Goal: Check status: Check status

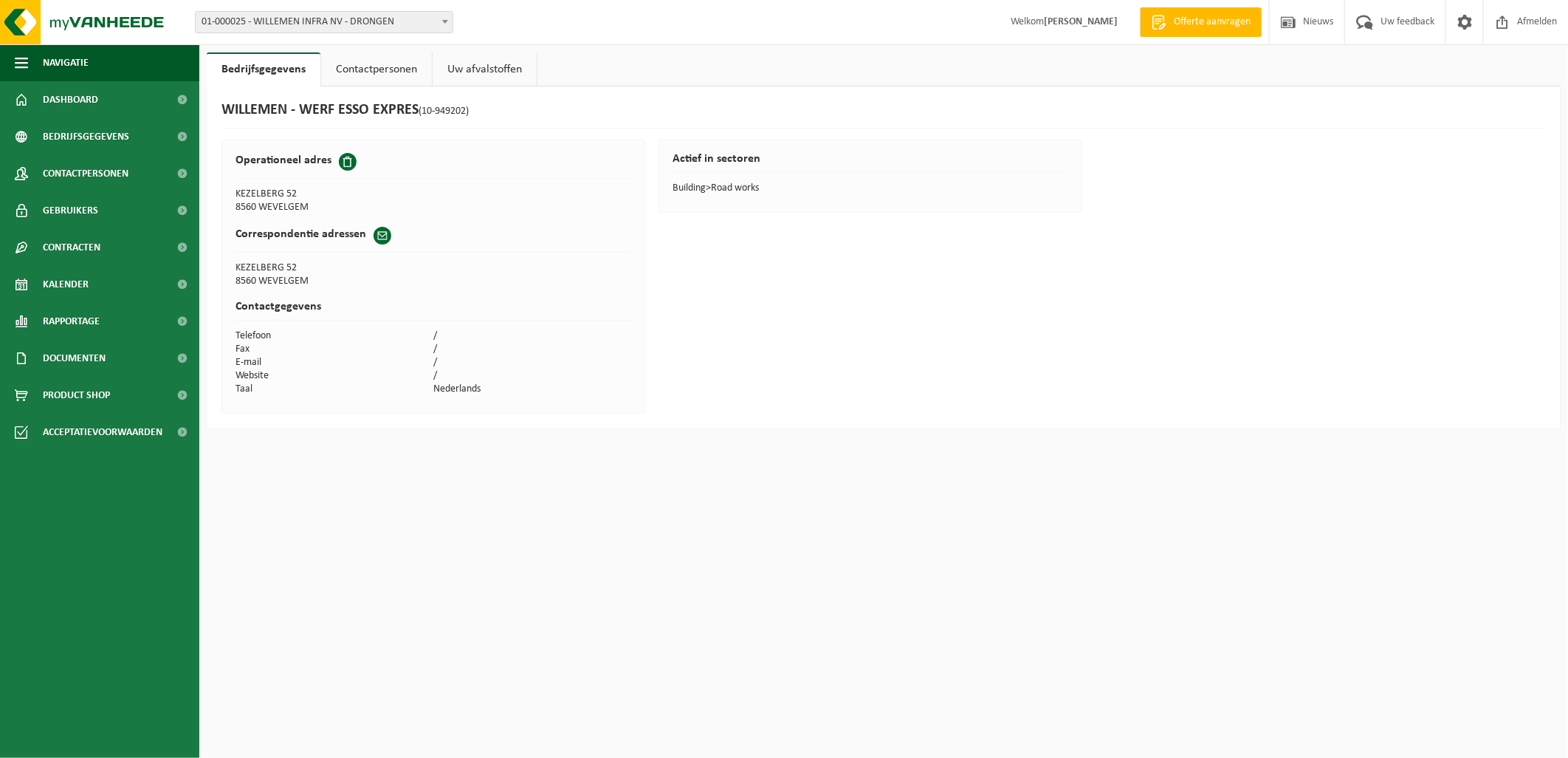
click at [373, 69] on link "Contactpersonen" at bounding box center [376, 69] width 110 height 34
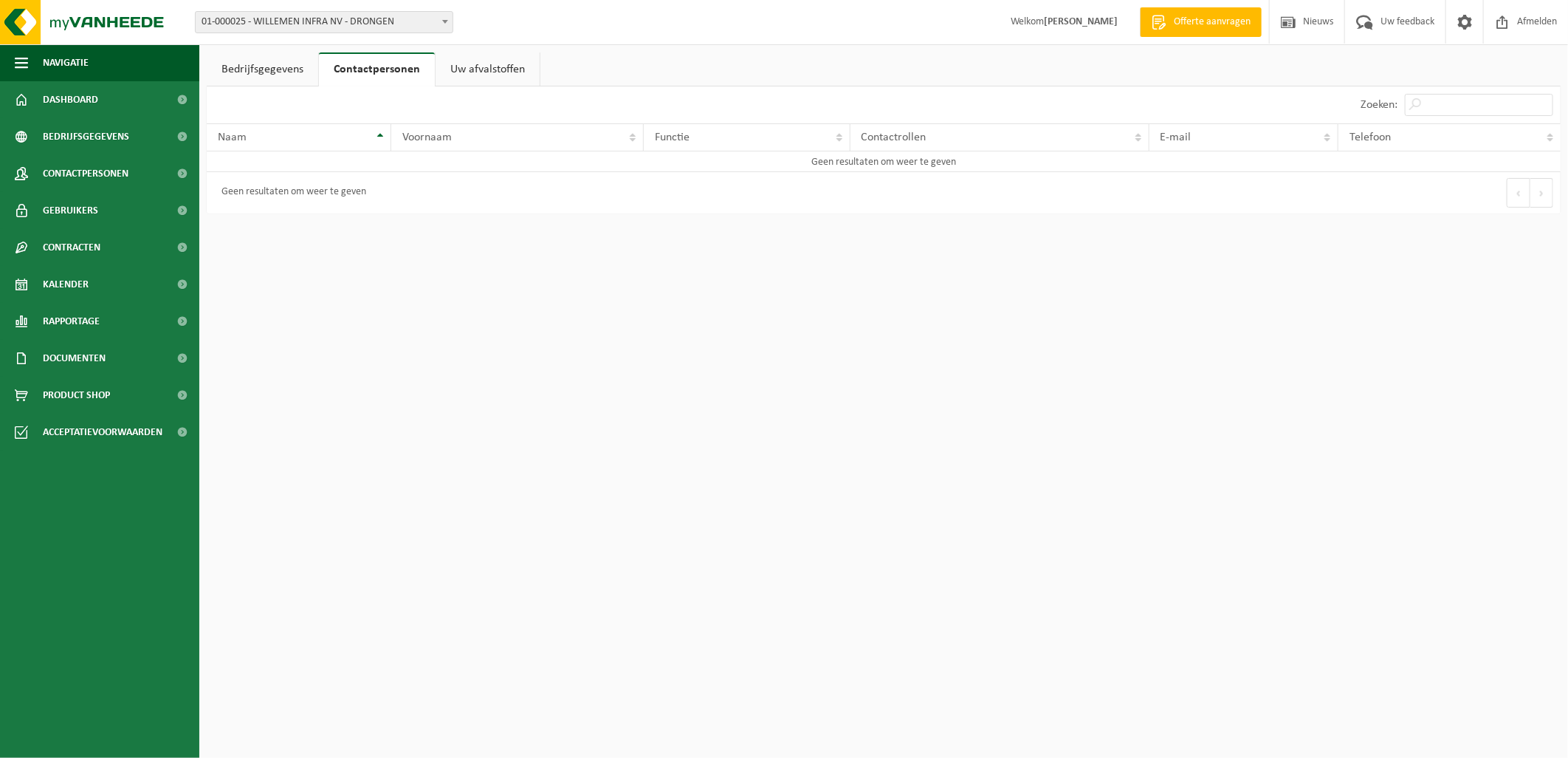
click at [514, 71] on link "Uw afvalstoffen" at bounding box center [488, 69] width 104 height 34
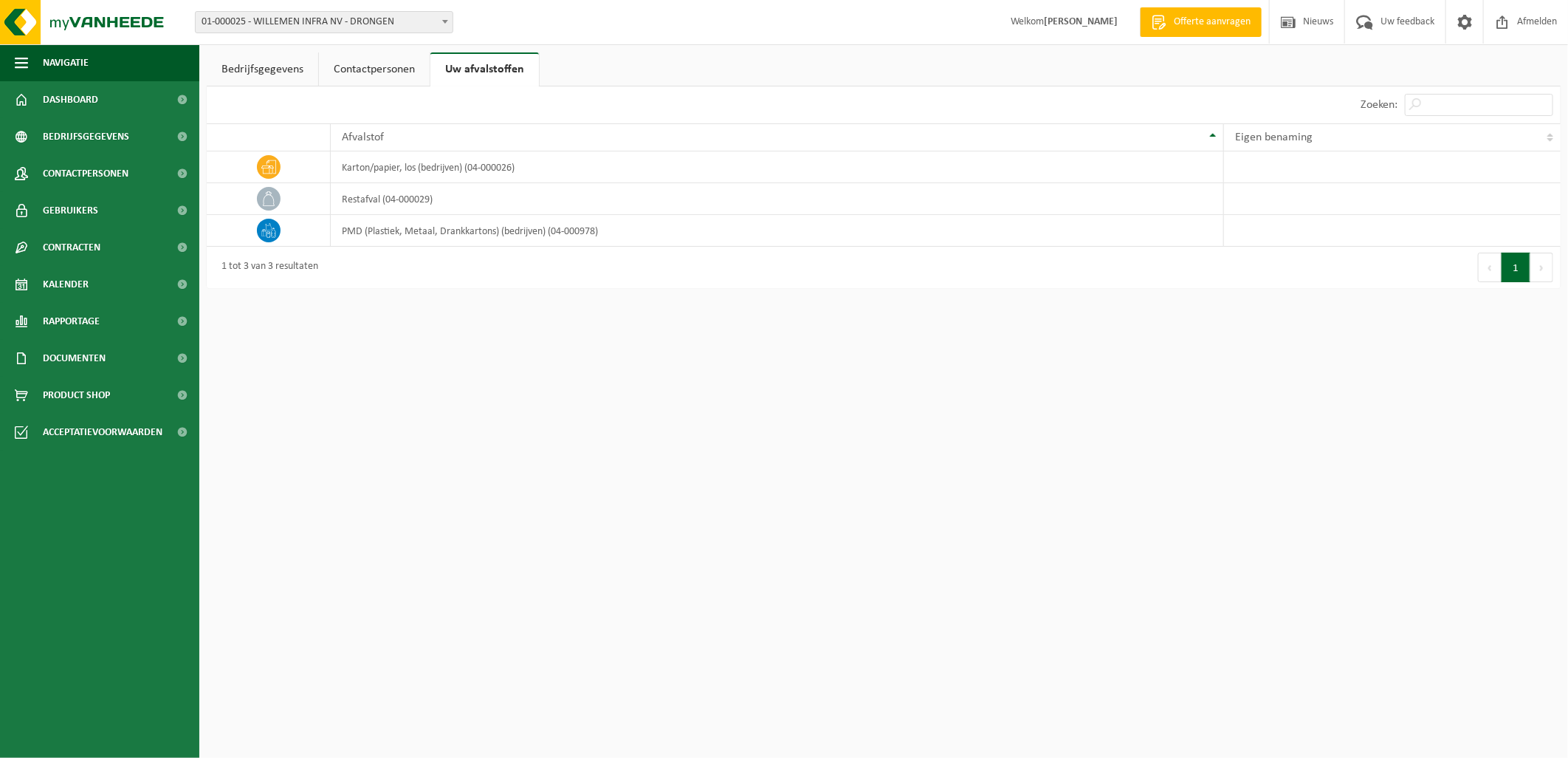
click at [390, 74] on link "Contactpersonen" at bounding box center [374, 69] width 110 height 34
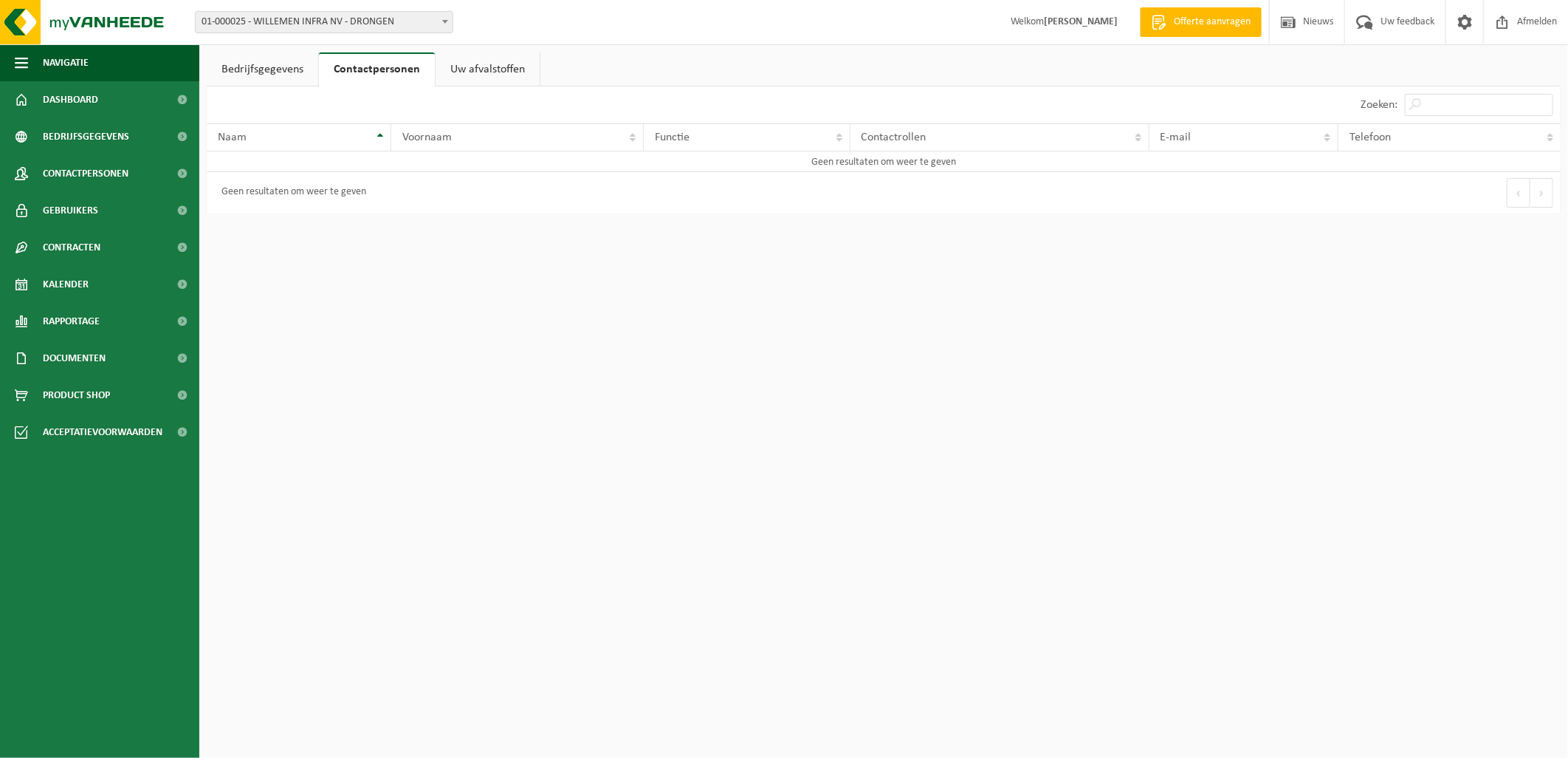
click at [242, 72] on link "Bedrijfsgegevens" at bounding box center [262, 69] width 111 height 34
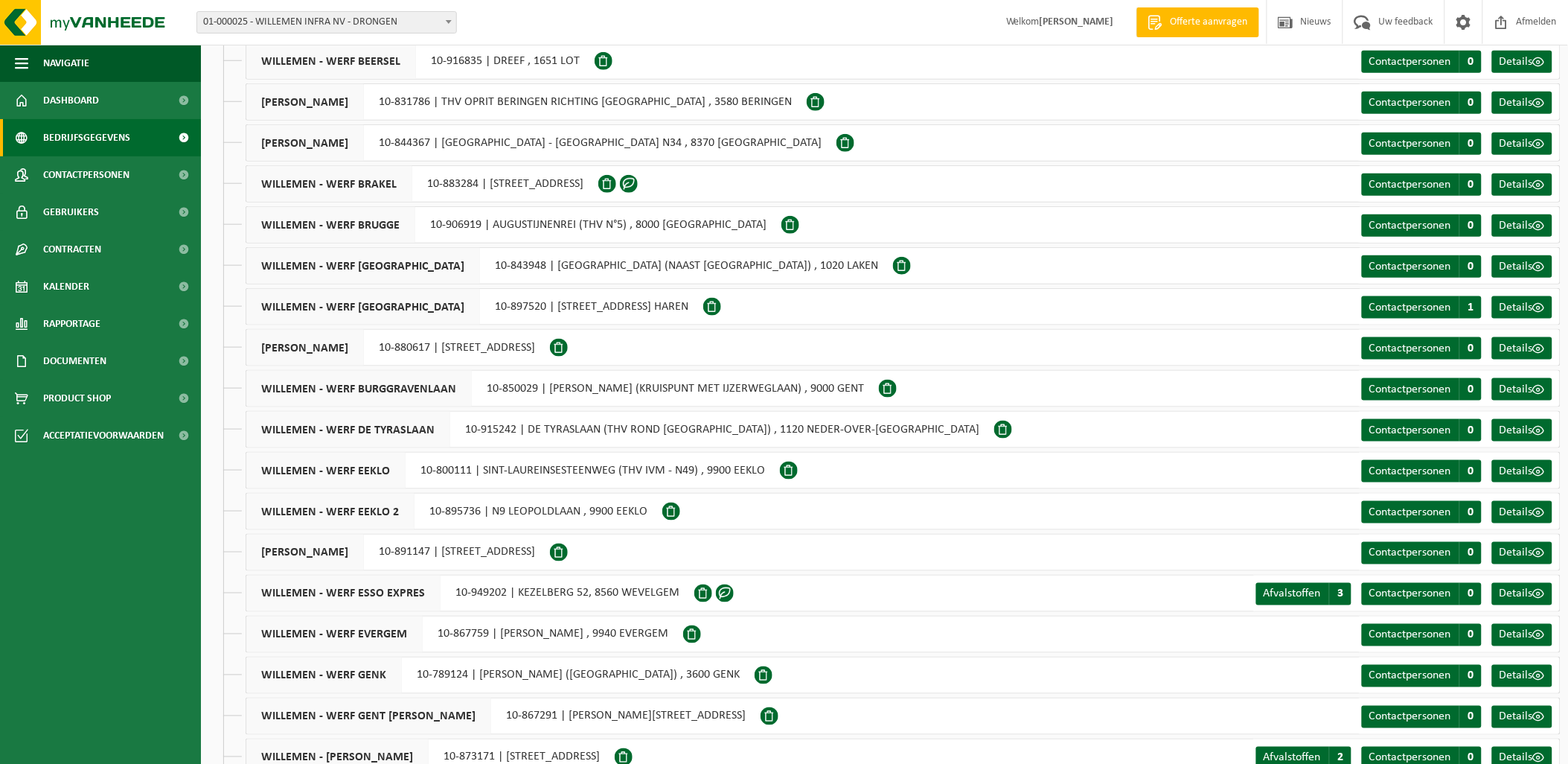
scroll to position [579, 0]
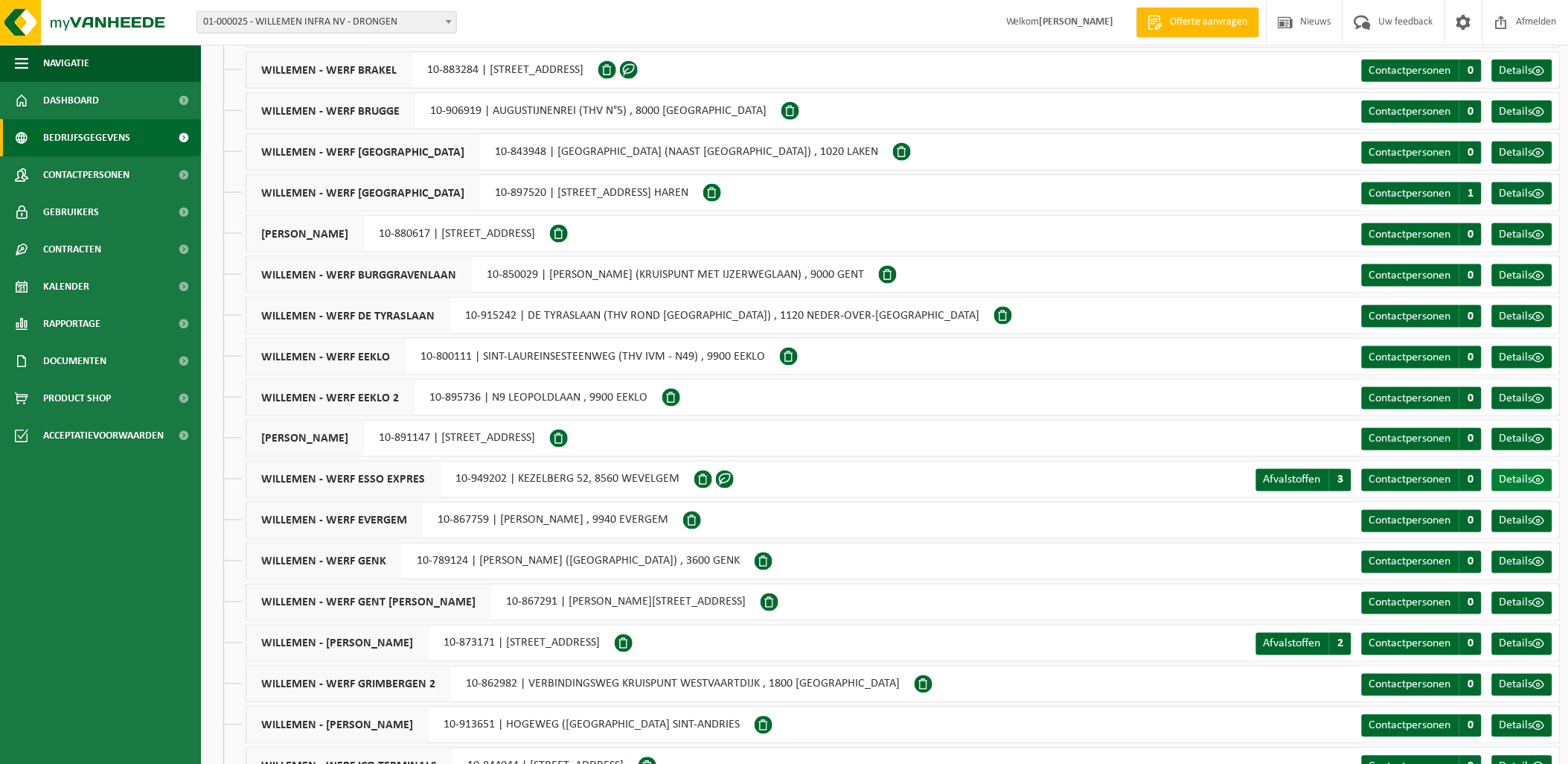
click at [1533, 475] on span at bounding box center [1539, 480] width 12 height 12
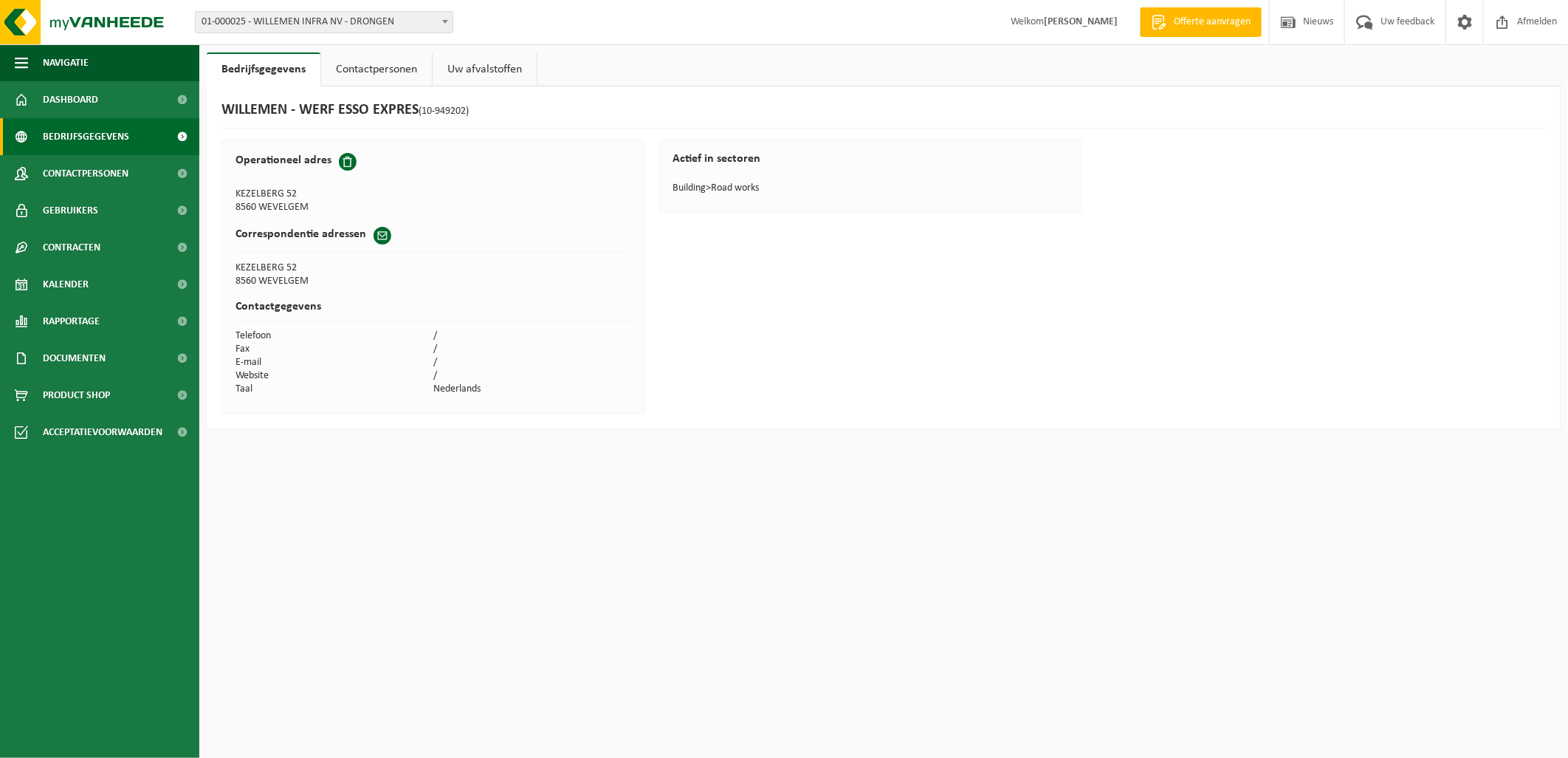
click at [109, 133] on span "Bedrijfsgegevens" at bounding box center [86, 136] width 86 height 37
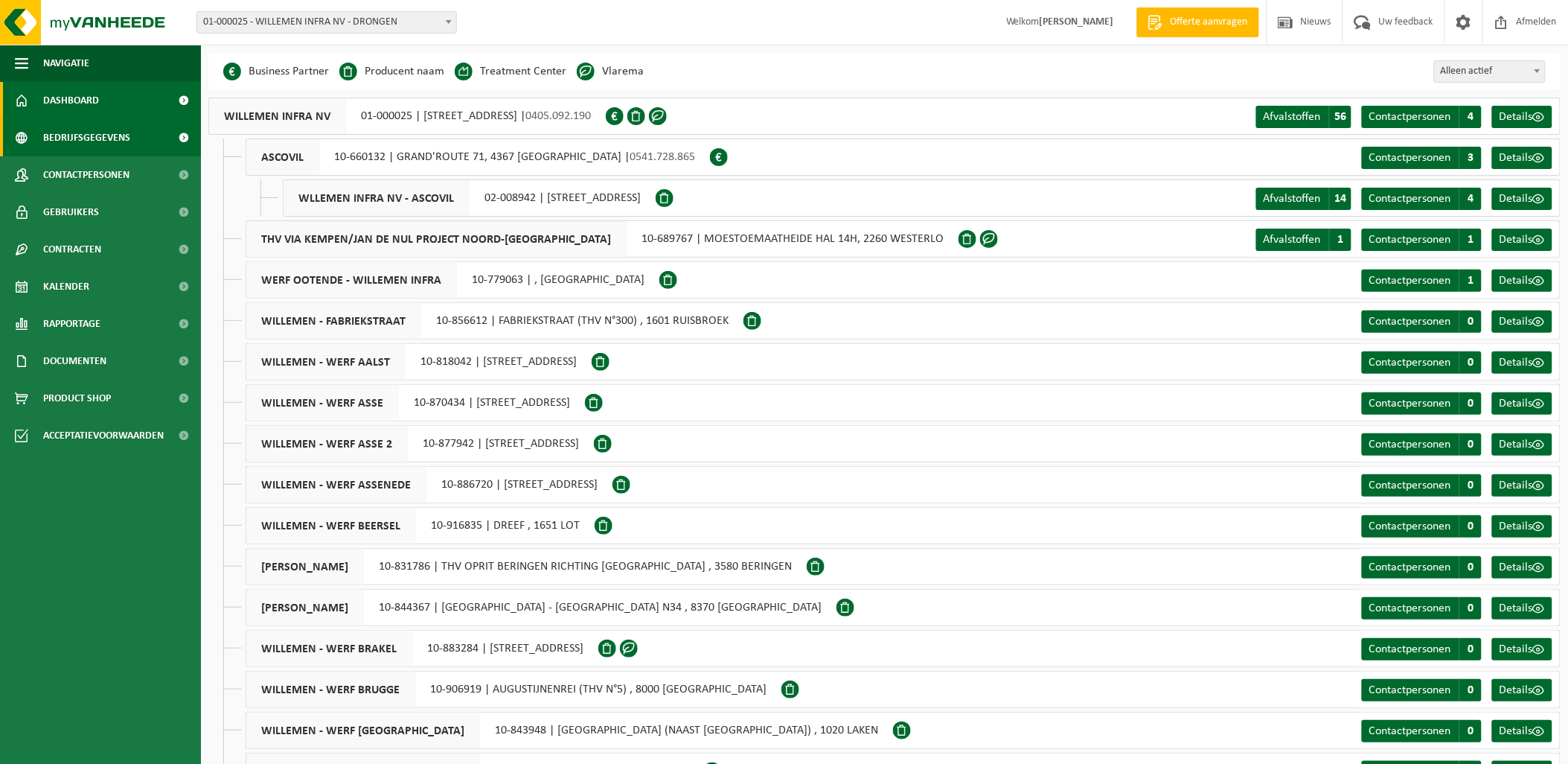
click at [115, 93] on link "Dashboard" at bounding box center [100, 100] width 201 height 37
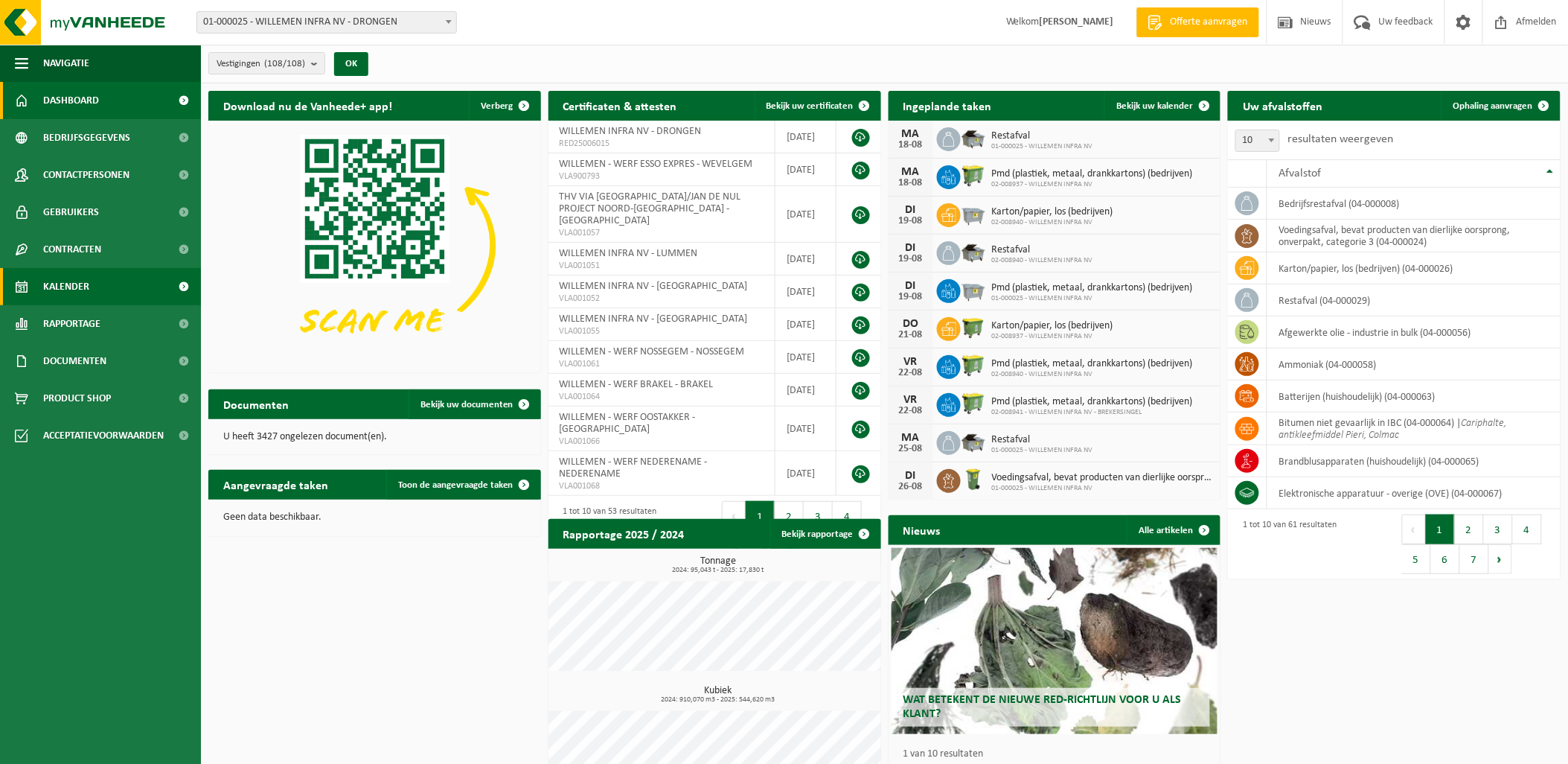
click at [127, 279] on link "Kalender" at bounding box center [100, 286] width 201 height 37
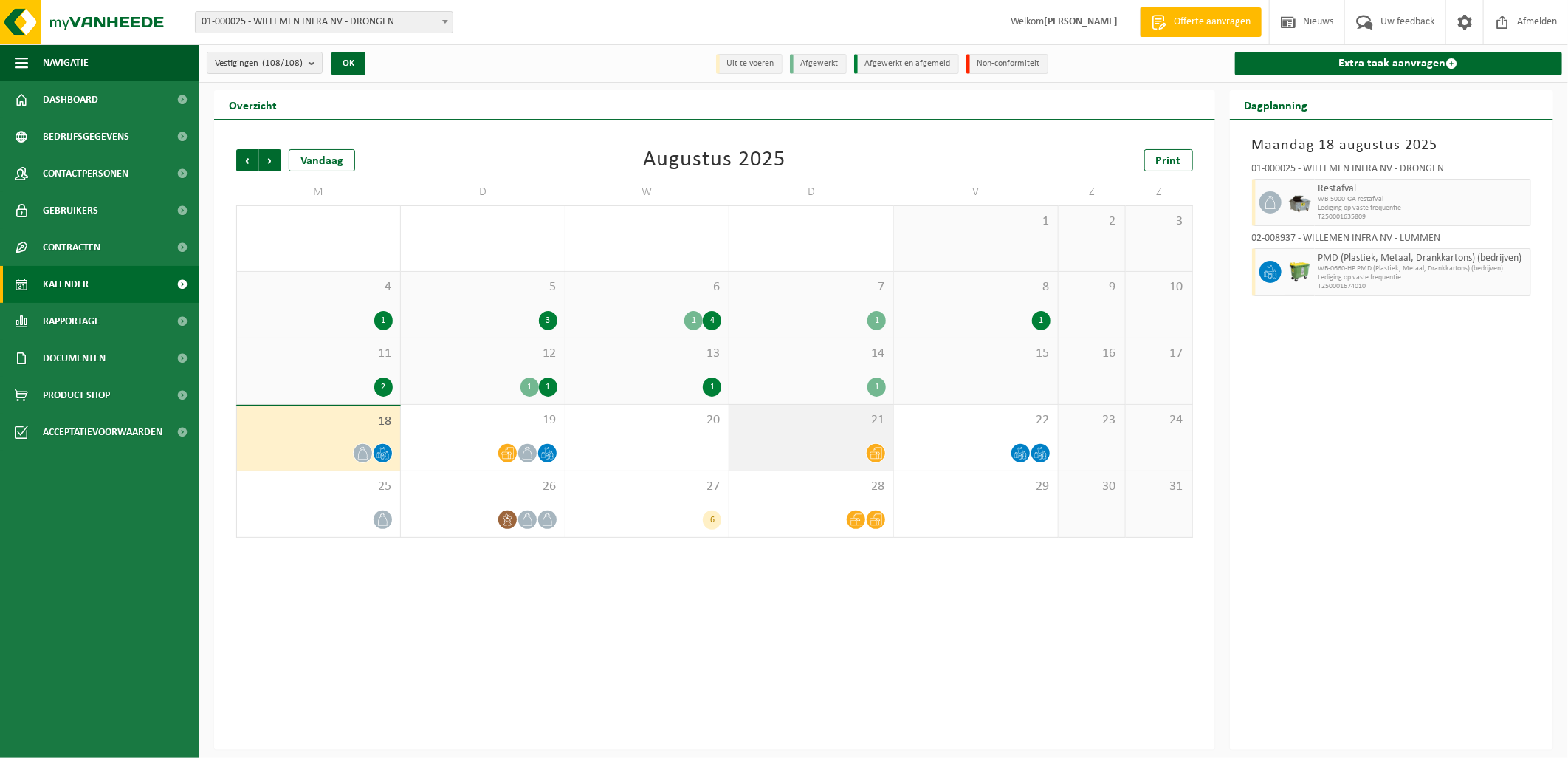
click at [773, 419] on span "21" at bounding box center [811, 420] width 149 height 16
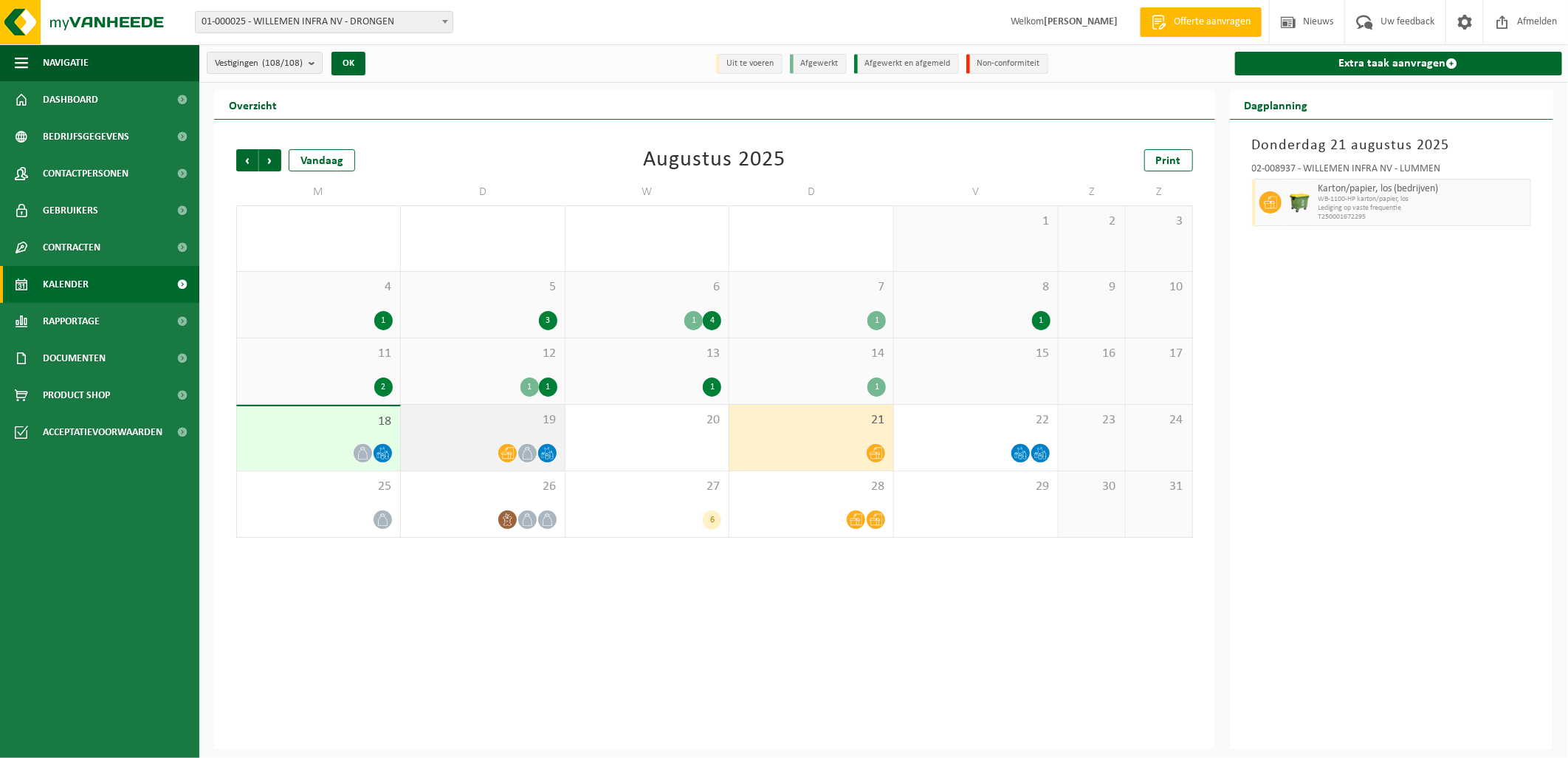
click at [485, 423] on span "19" at bounding box center [483, 420] width 149 height 16
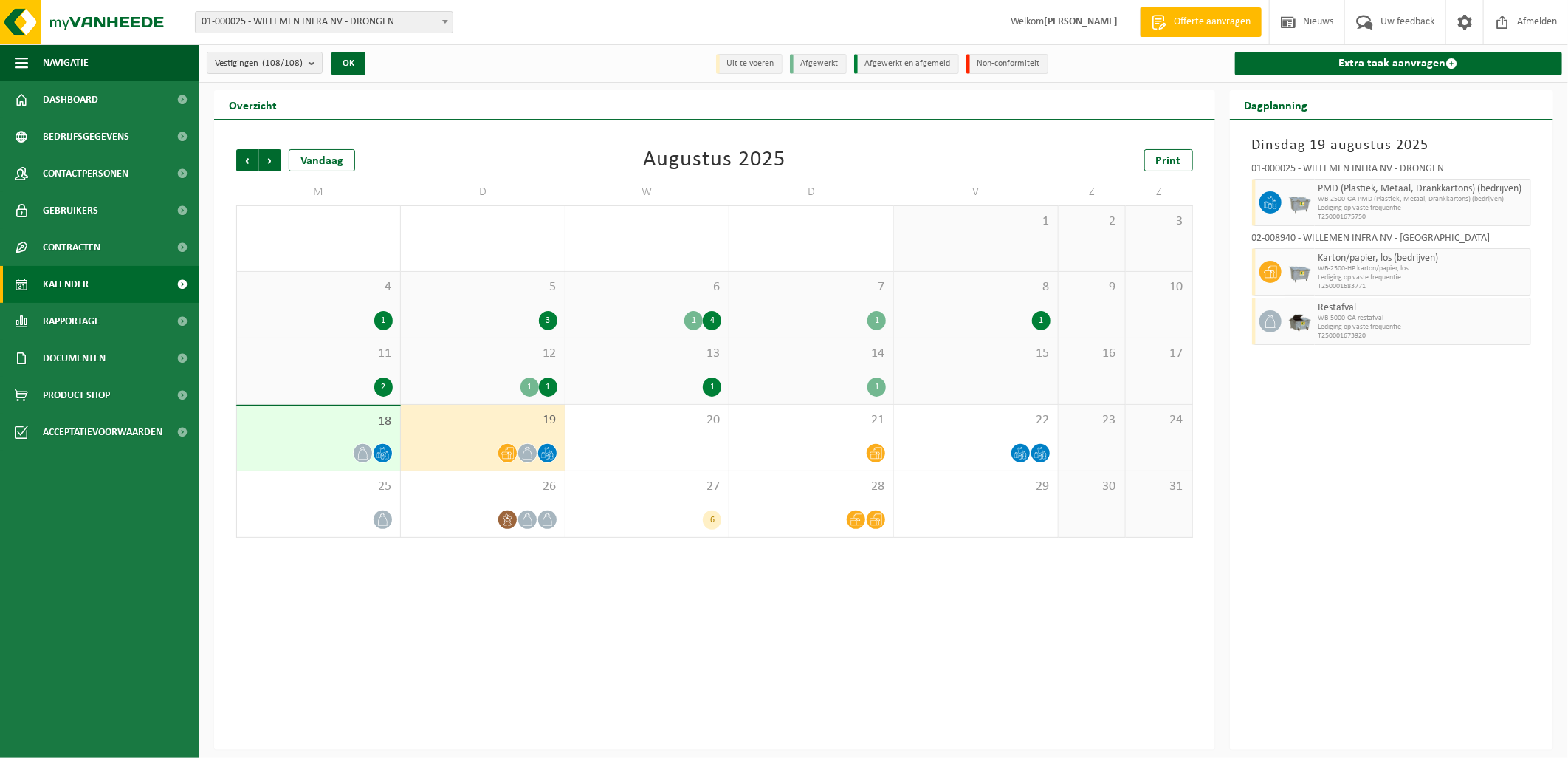
click at [332, 439] on div "18" at bounding box center [319, 438] width 163 height 64
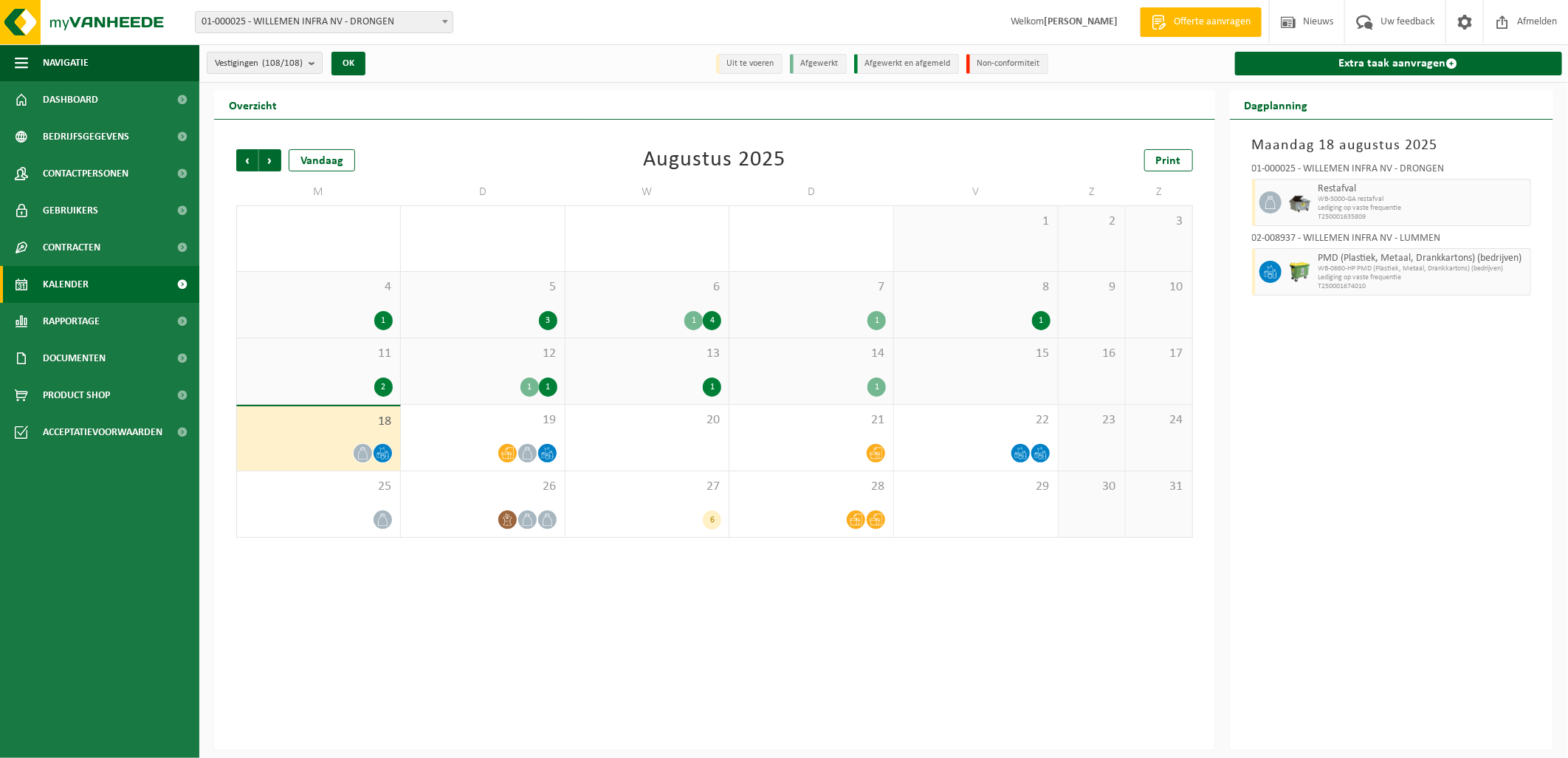
click at [469, 357] on span "12" at bounding box center [483, 354] width 149 height 16
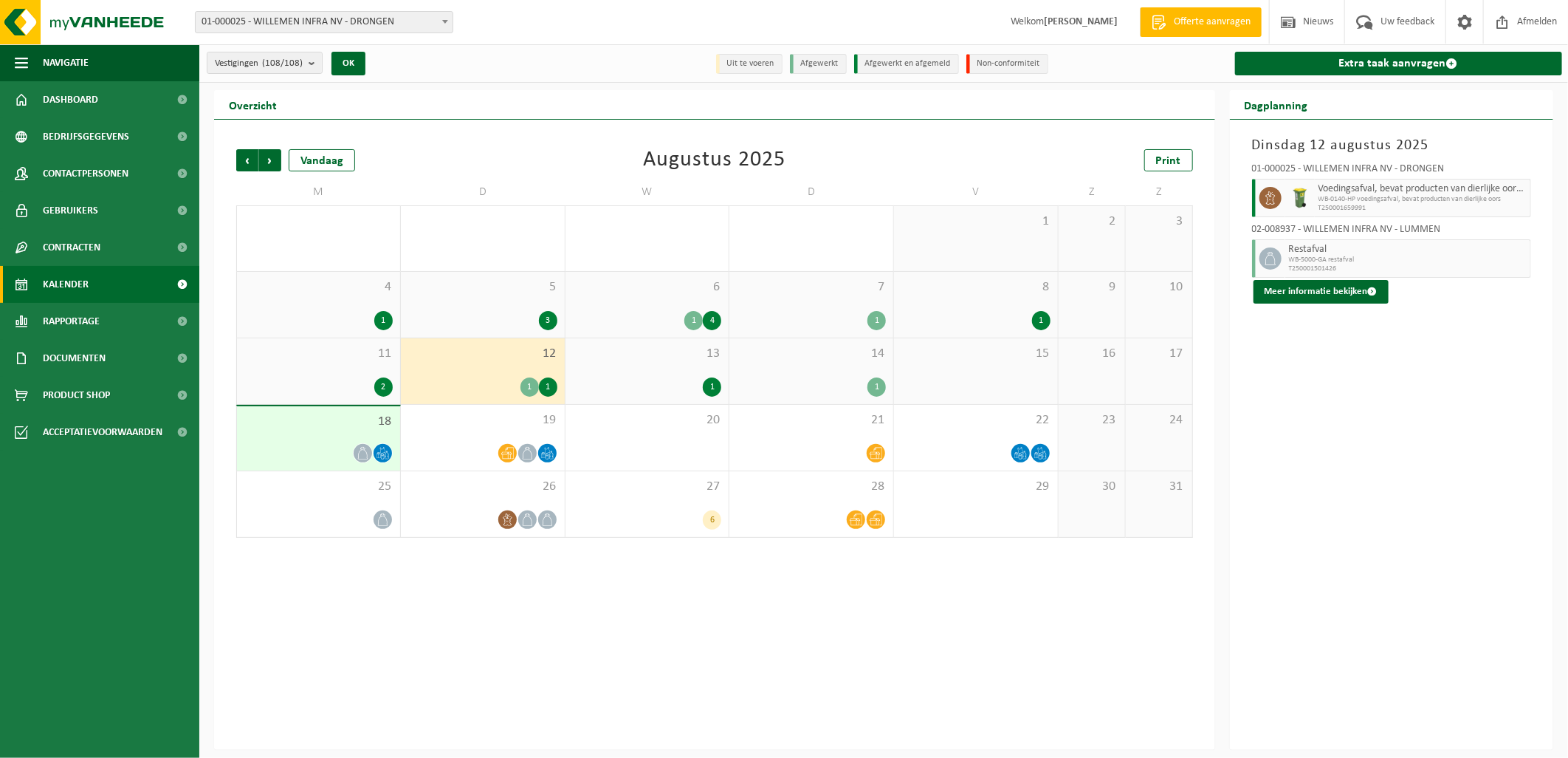
click at [306, 288] on span "4" at bounding box center [319, 288] width 148 height 16
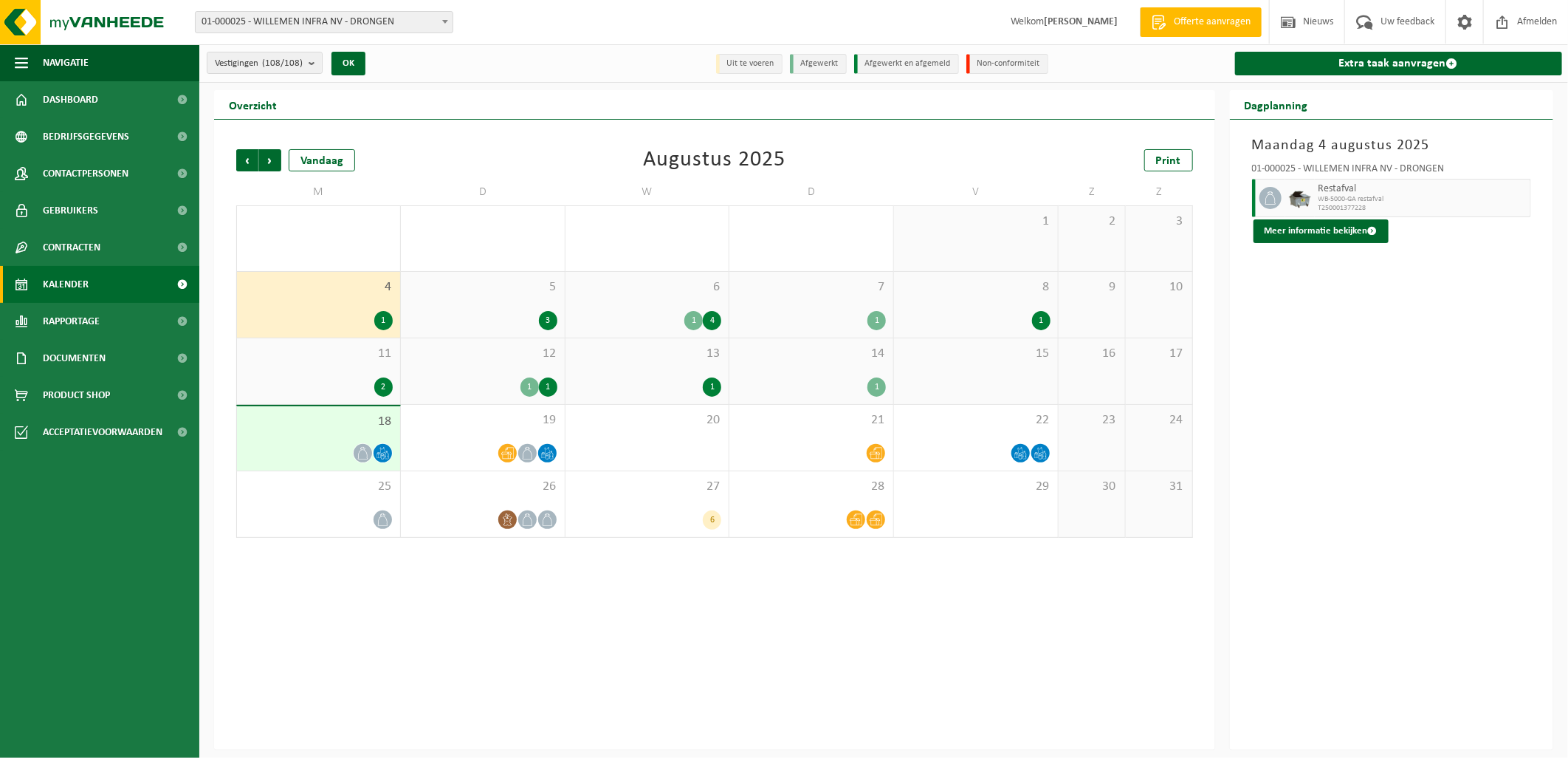
click at [485, 304] on div "5 3" at bounding box center [483, 305] width 164 height 66
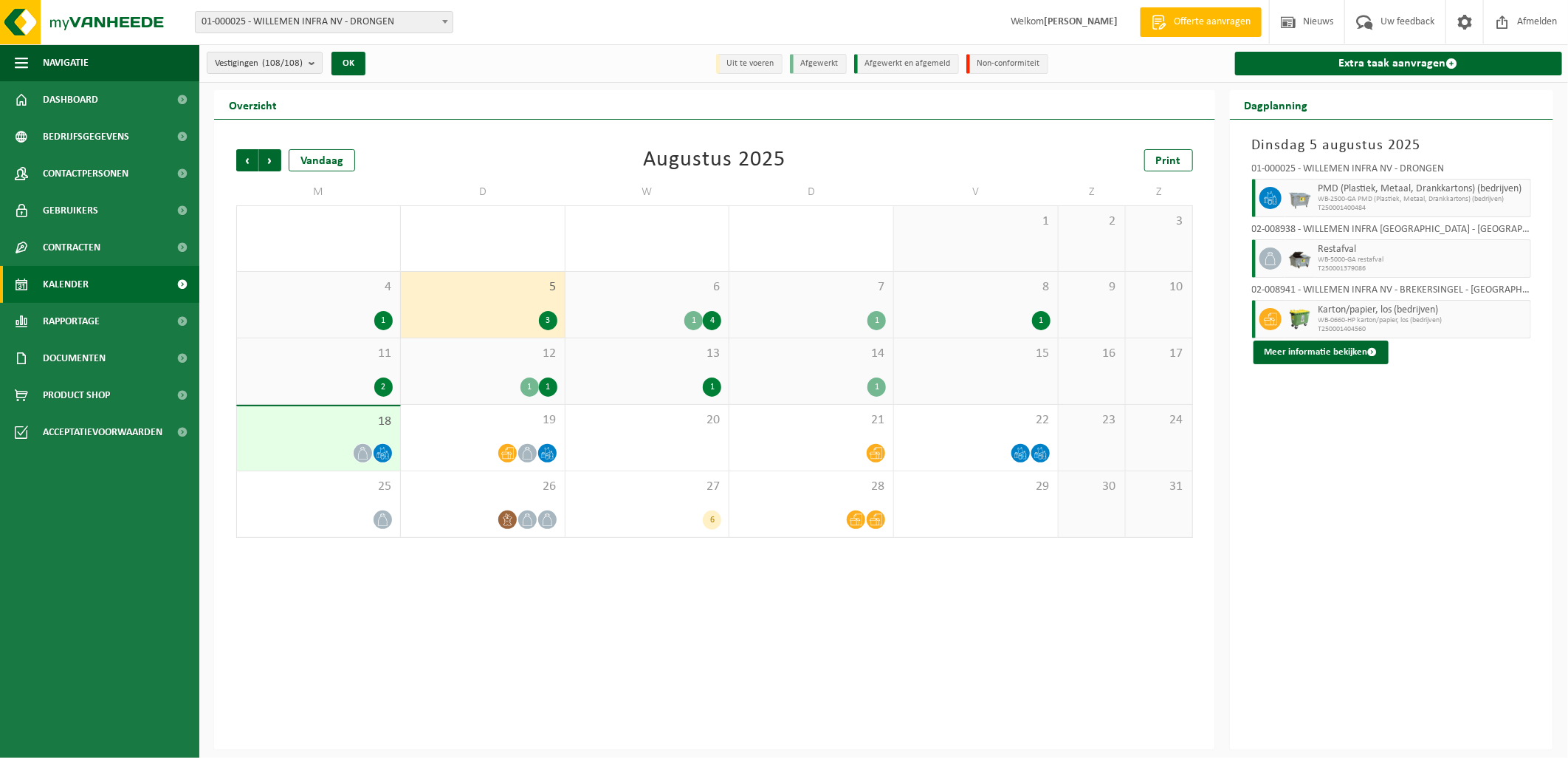
click at [648, 297] on div "6 1 4" at bounding box center [647, 305] width 164 height 66
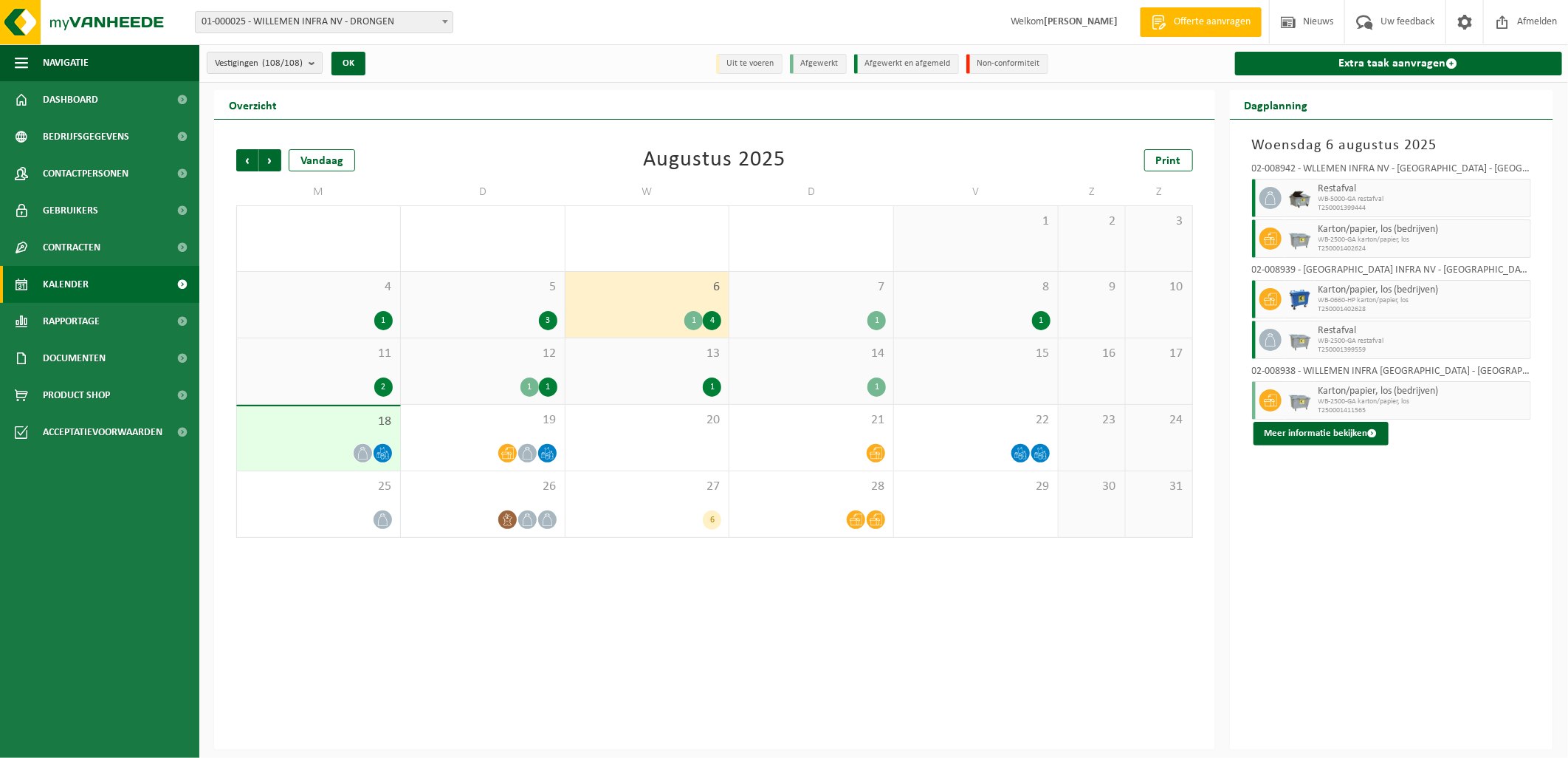
click at [818, 297] on div "7 1" at bounding box center [811, 305] width 164 height 66
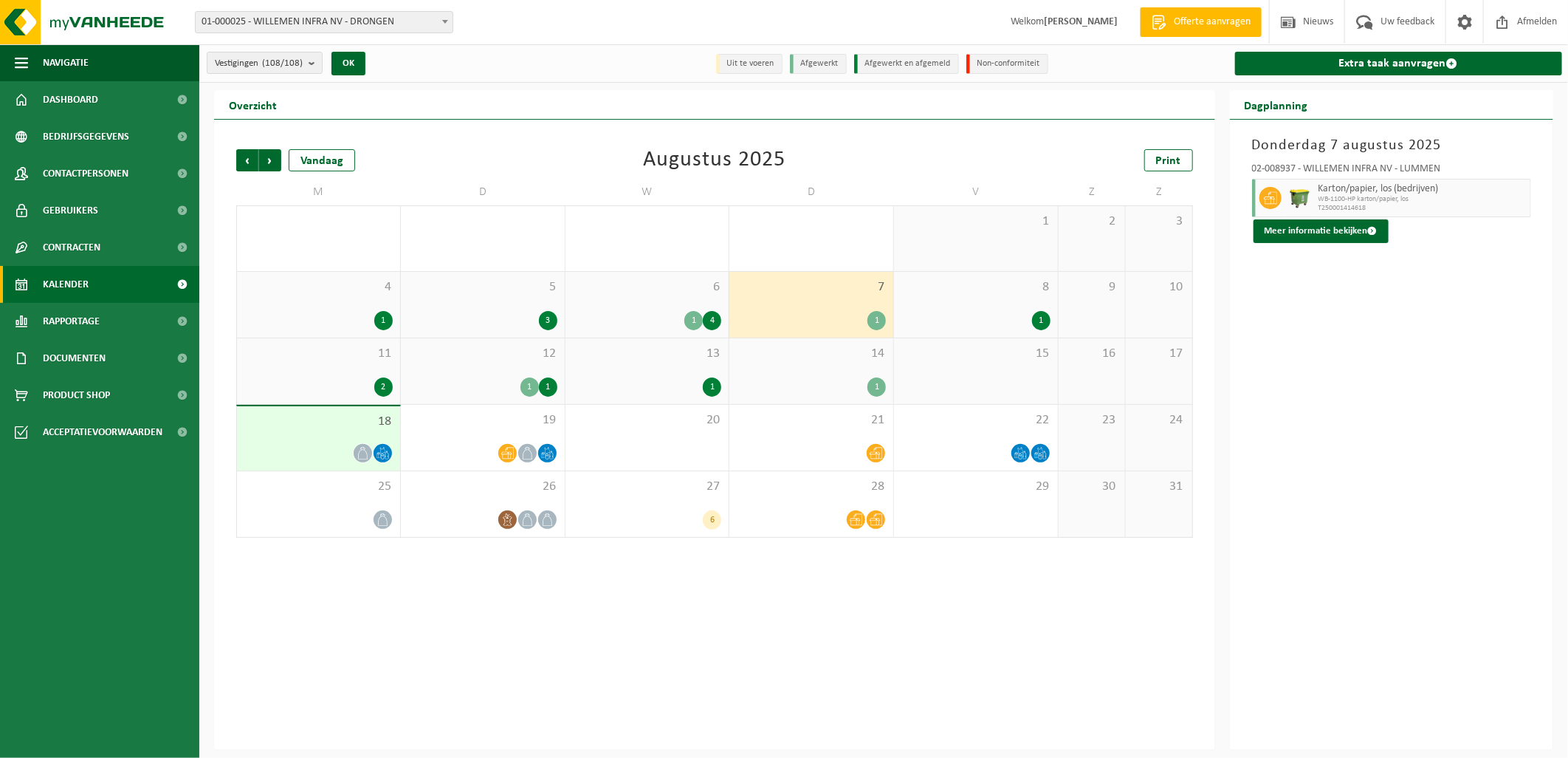
click at [1000, 297] on div "8 1" at bounding box center [976, 305] width 164 height 66
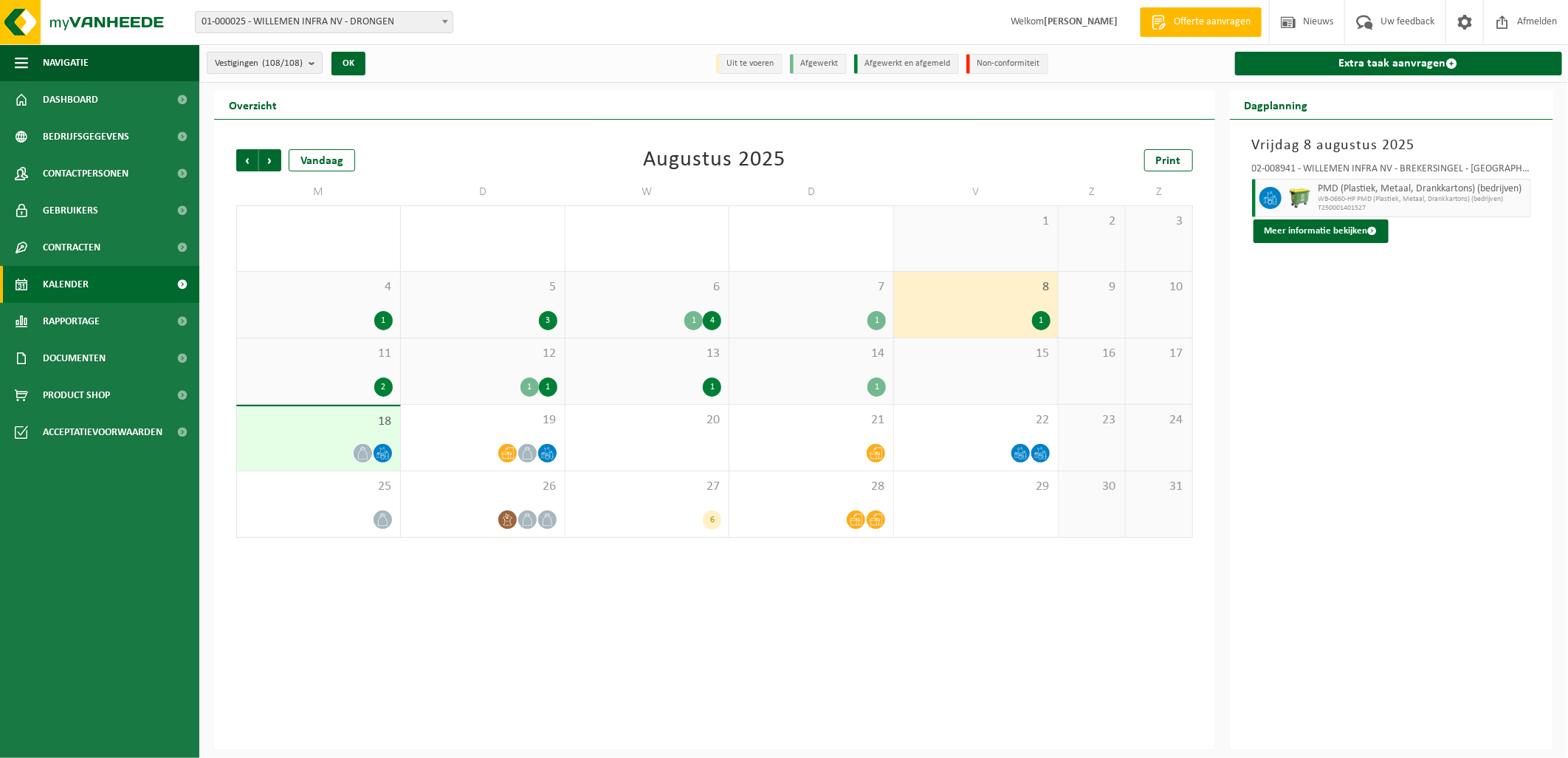
click at [332, 367] on div "11 2" at bounding box center [319, 372] width 163 height 66
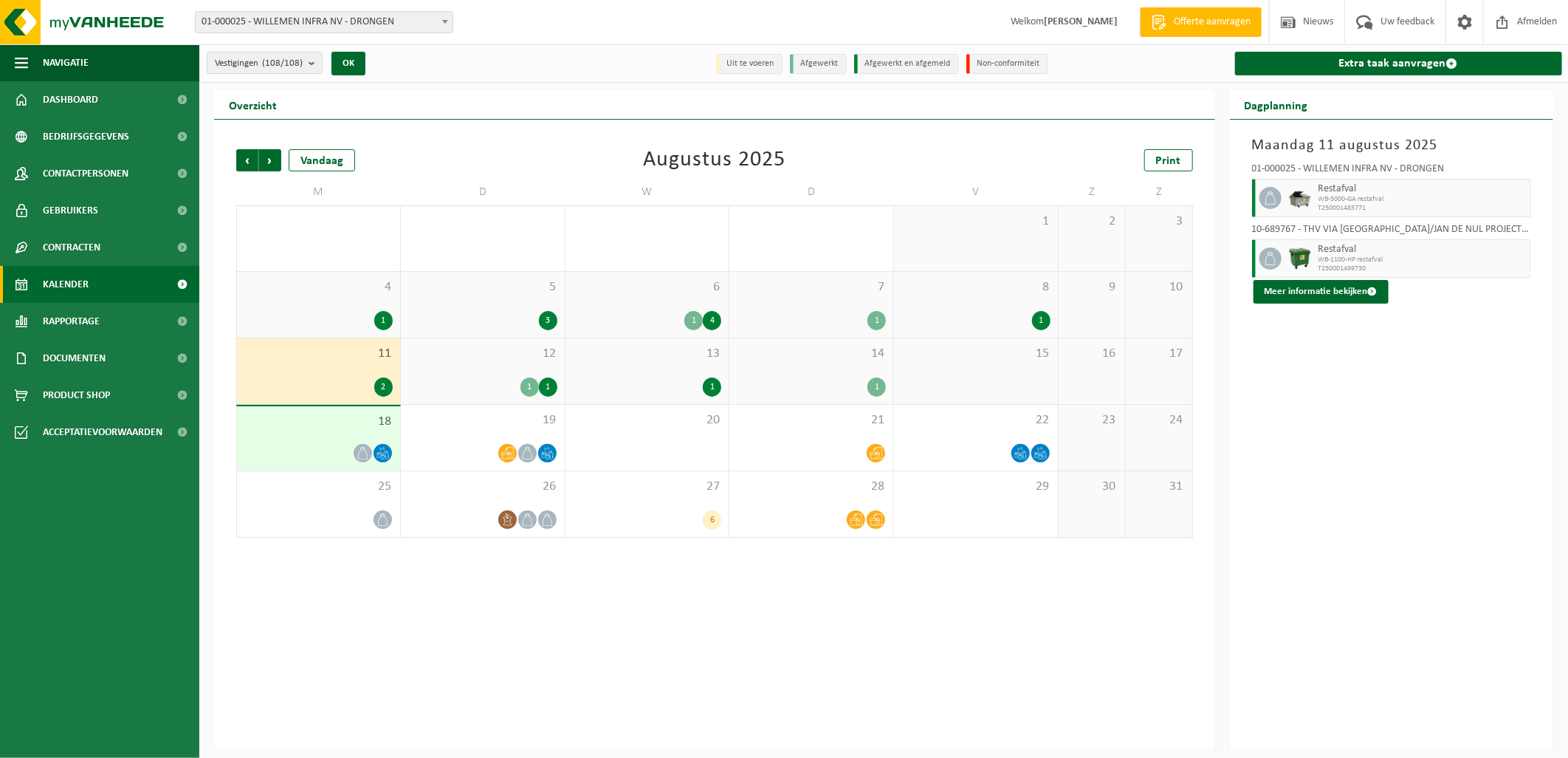
click at [447, 367] on div "12 1 1" at bounding box center [483, 372] width 164 height 66
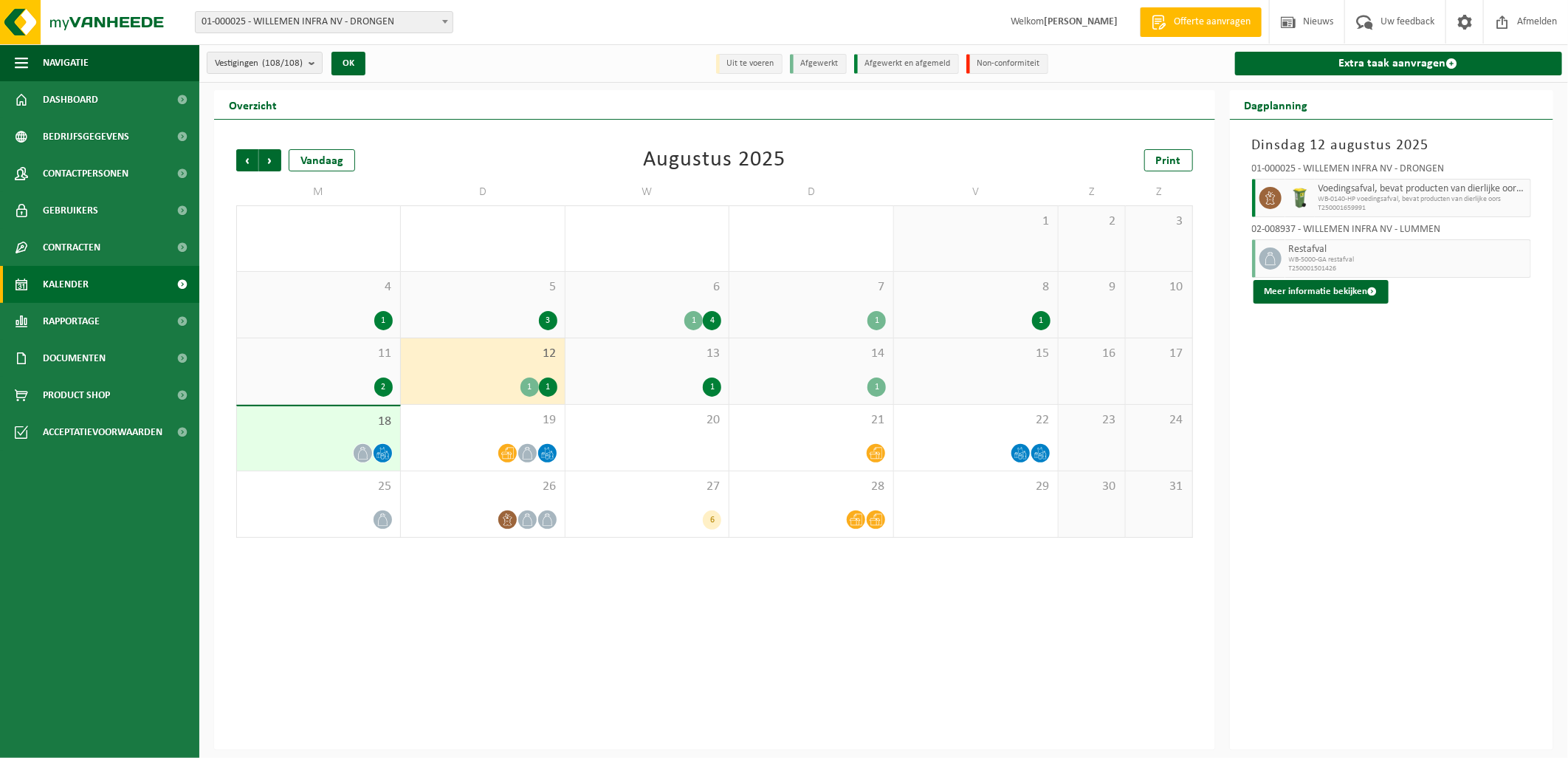
click at [684, 371] on div "13 1" at bounding box center [647, 372] width 164 height 66
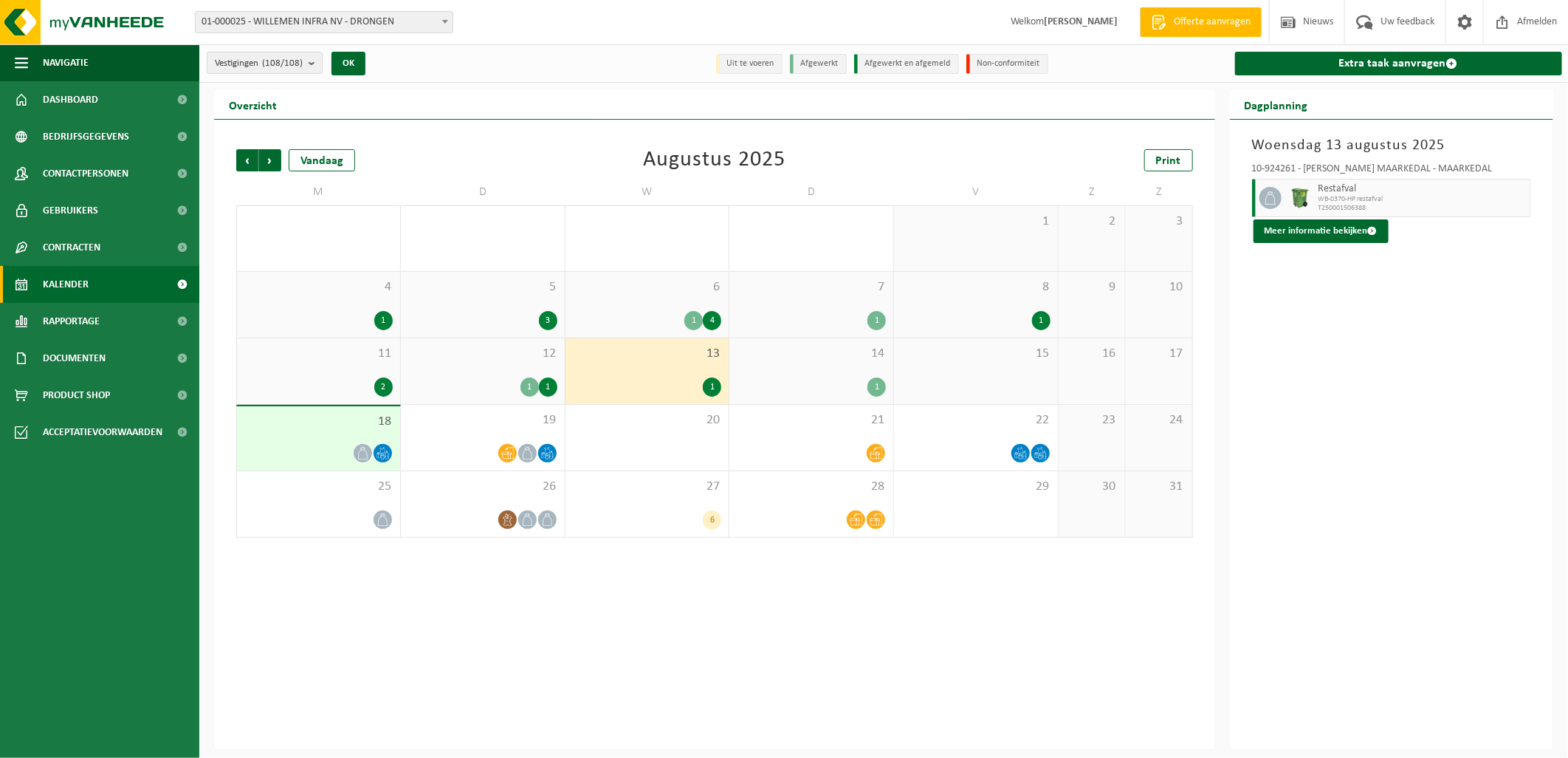
click at [828, 366] on div "14 1" at bounding box center [811, 372] width 164 height 66
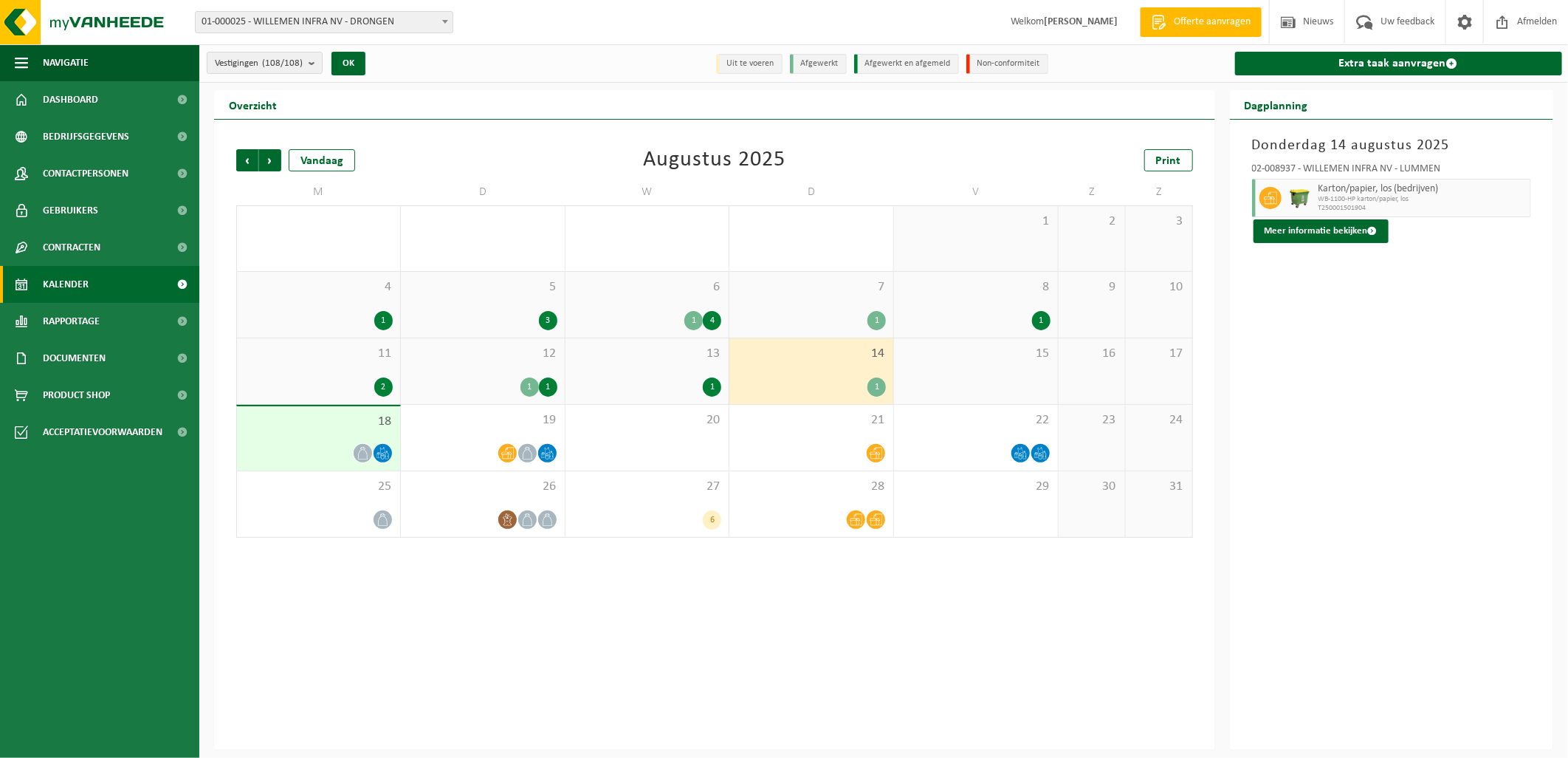
click at [301, 433] on div "18" at bounding box center [319, 438] width 163 height 64
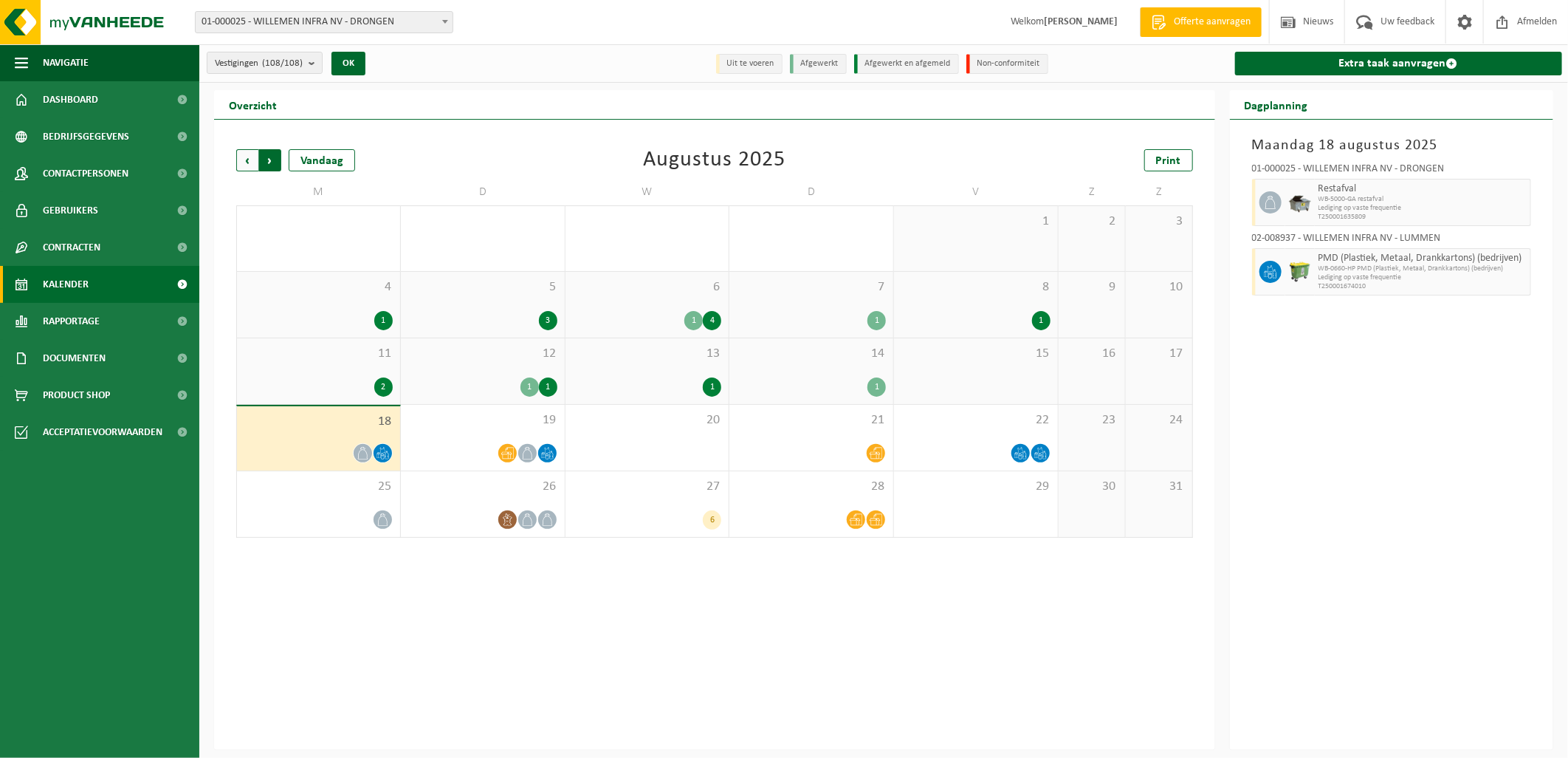
click at [250, 153] on span "Vorige" at bounding box center [247, 160] width 22 height 22
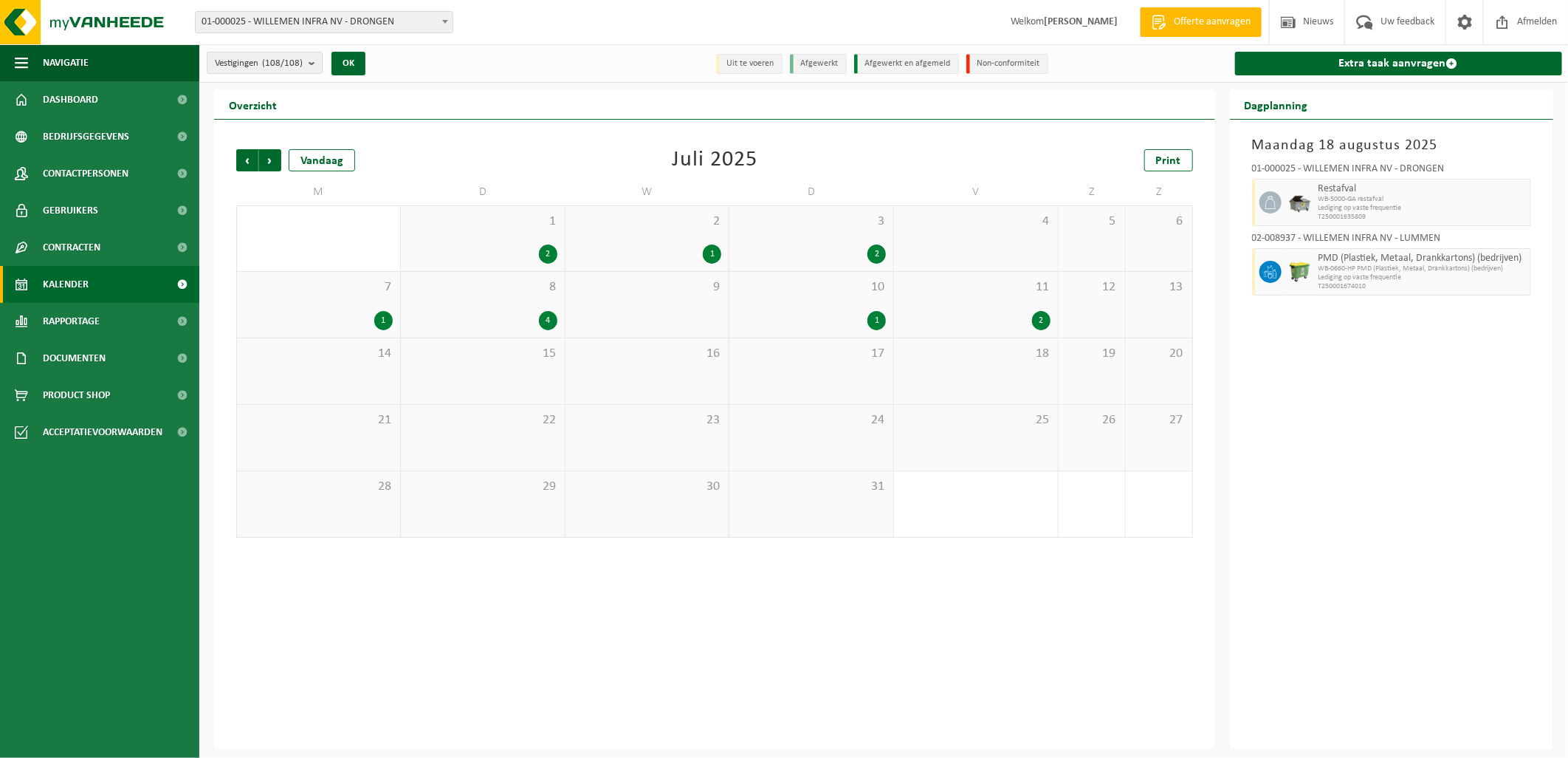
click at [976, 302] on div "11 2" at bounding box center [976, 305] width 164 height 66
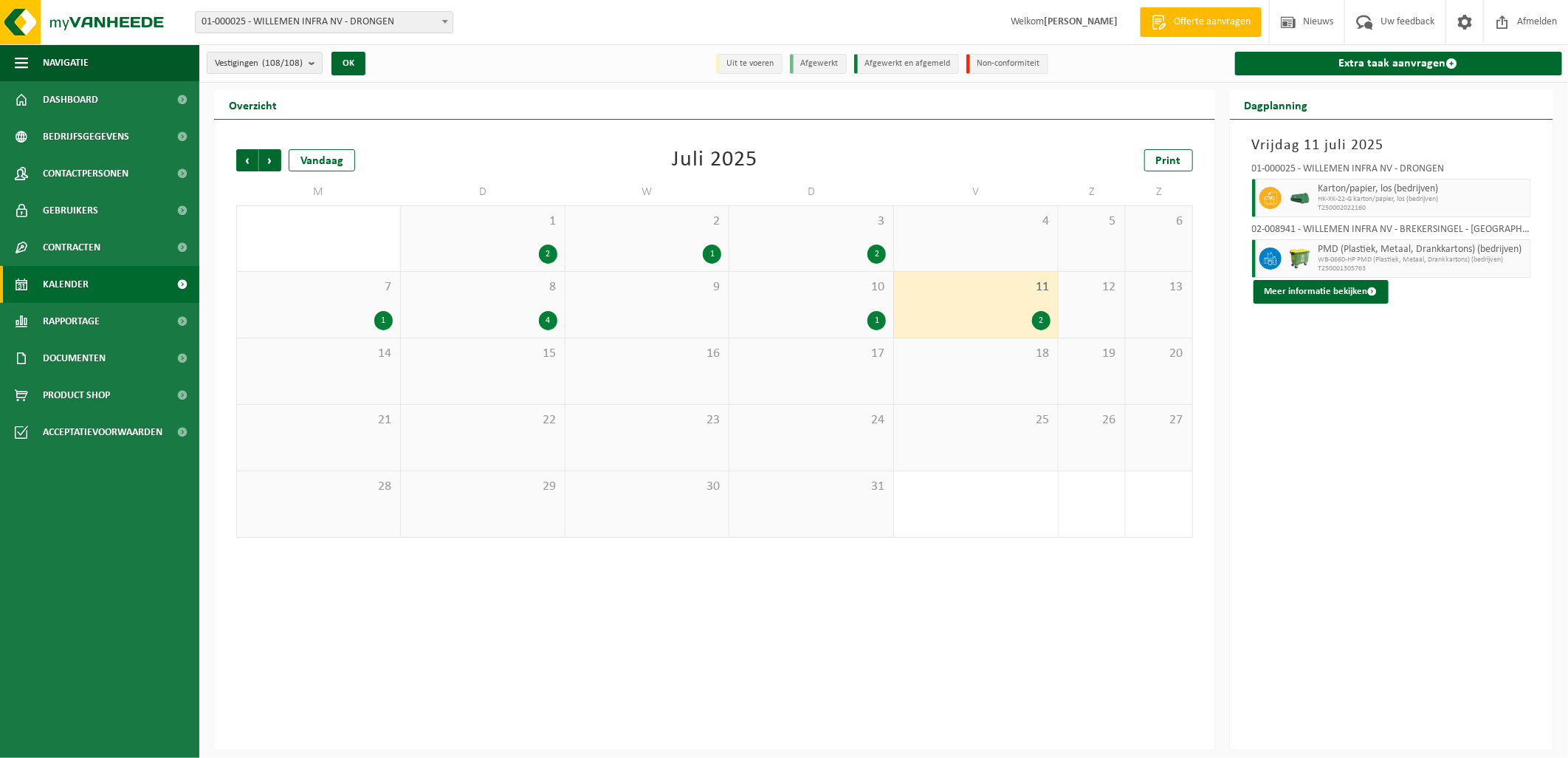
click at [756, 307] on div "10 1" at bounding box center [811, 305] width 164 height 66
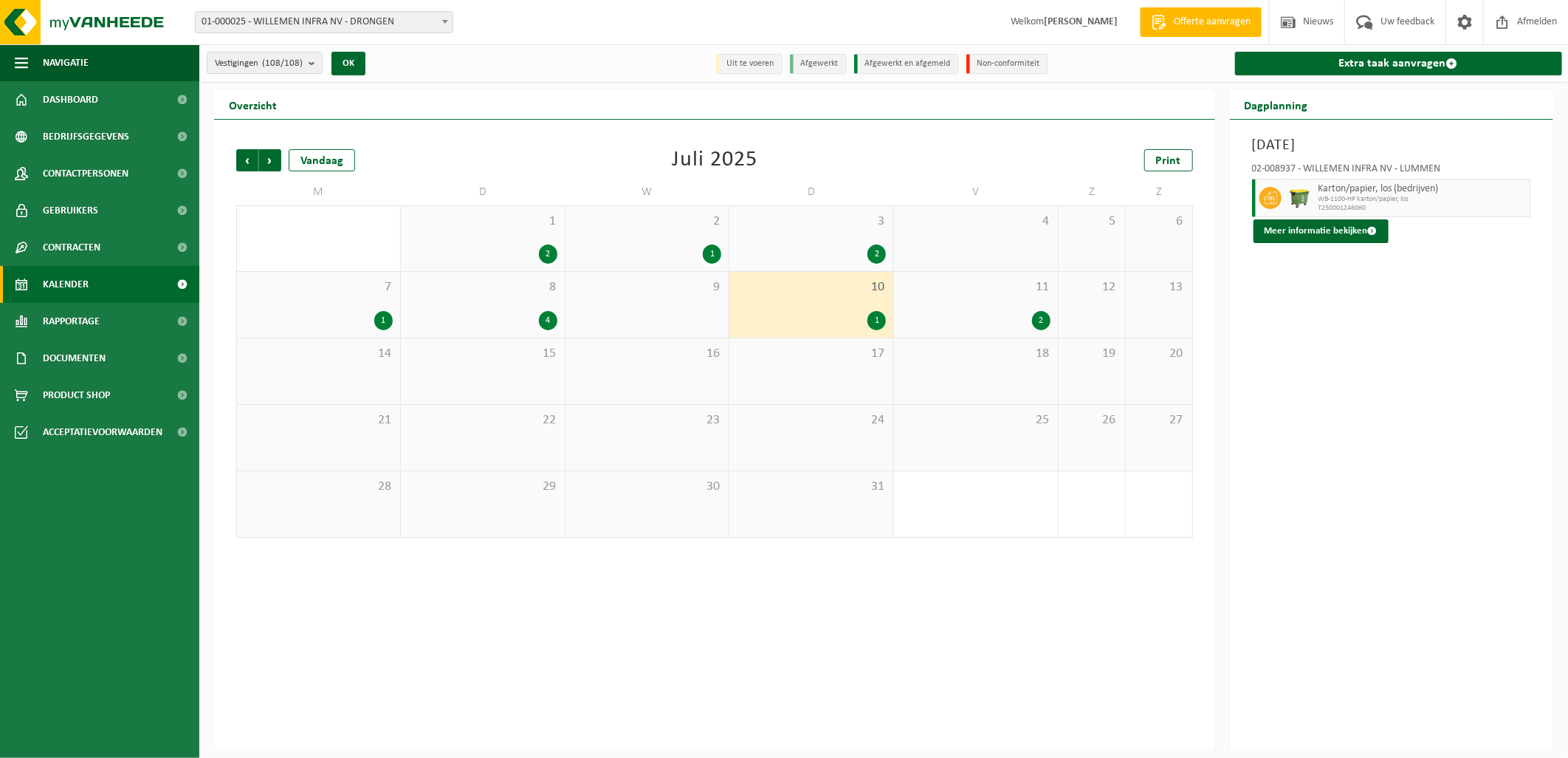
click at [486, 316] on div "4" at bounding box center [483, 320] width 149 height 19
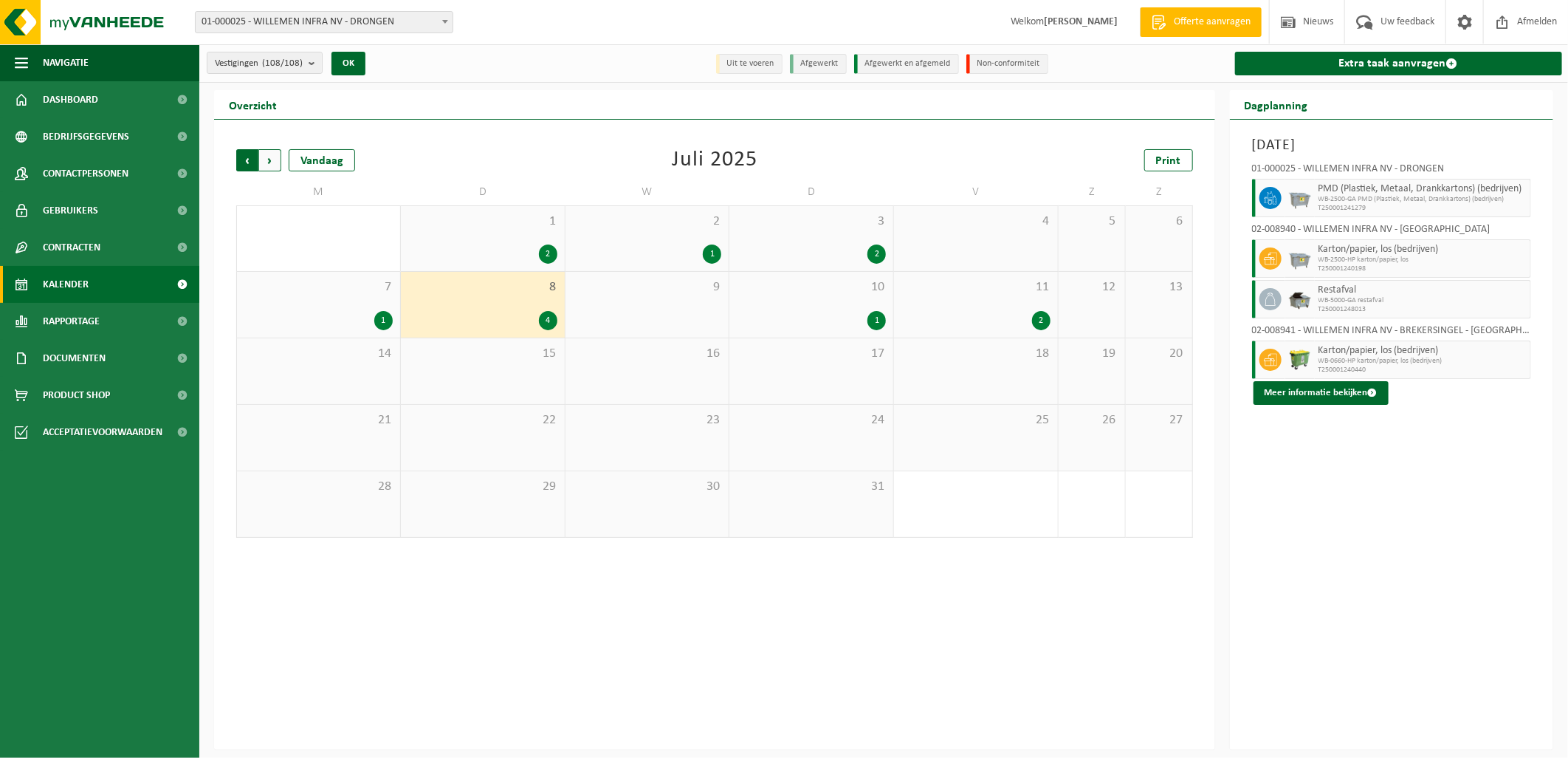
click at [274, 158] on span "Volgende" at bounding box center [270, 160] width 22 height 22
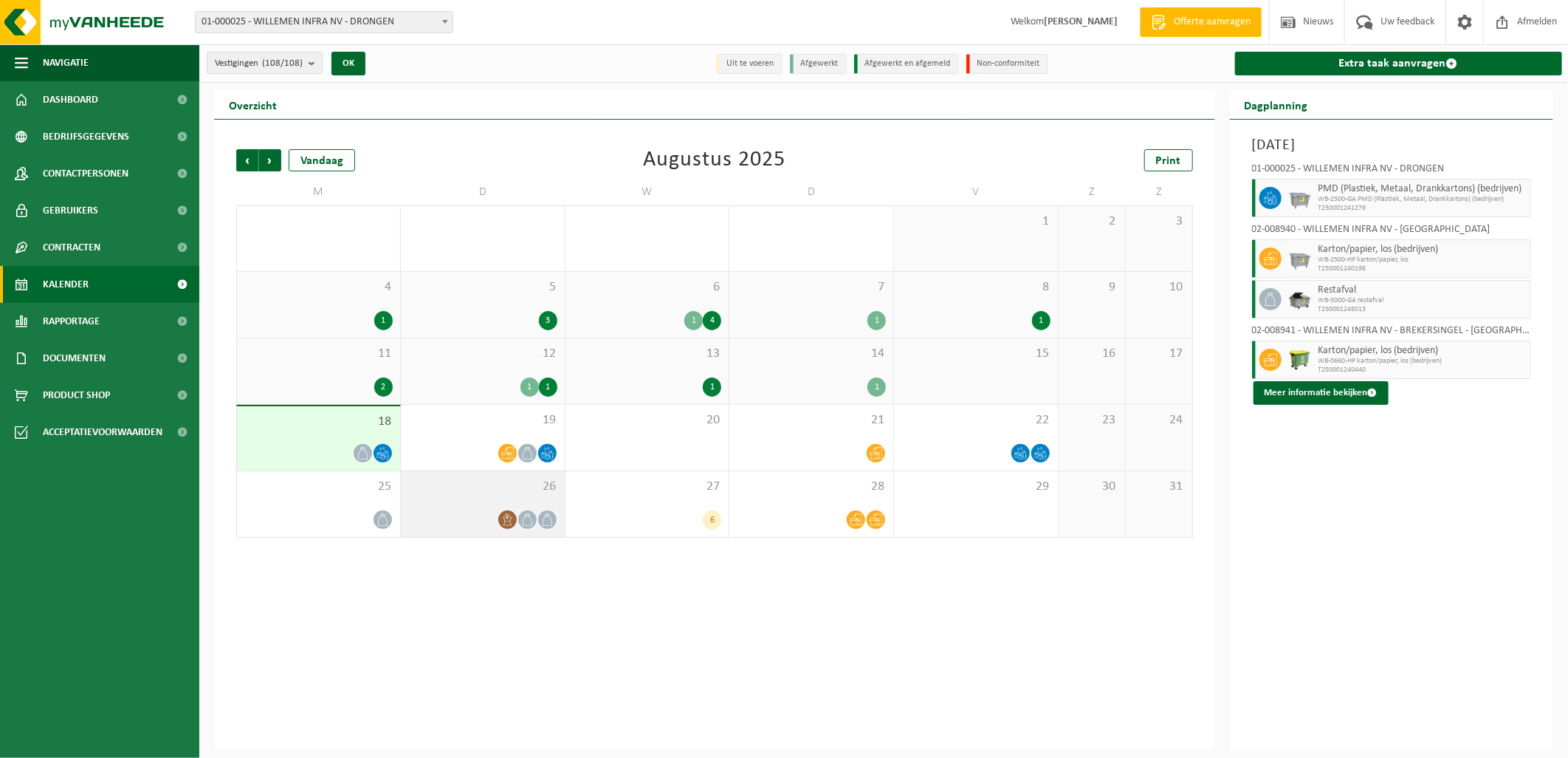
click at [514, 510] on div at bounding box center [483, 520] width 149 height 20
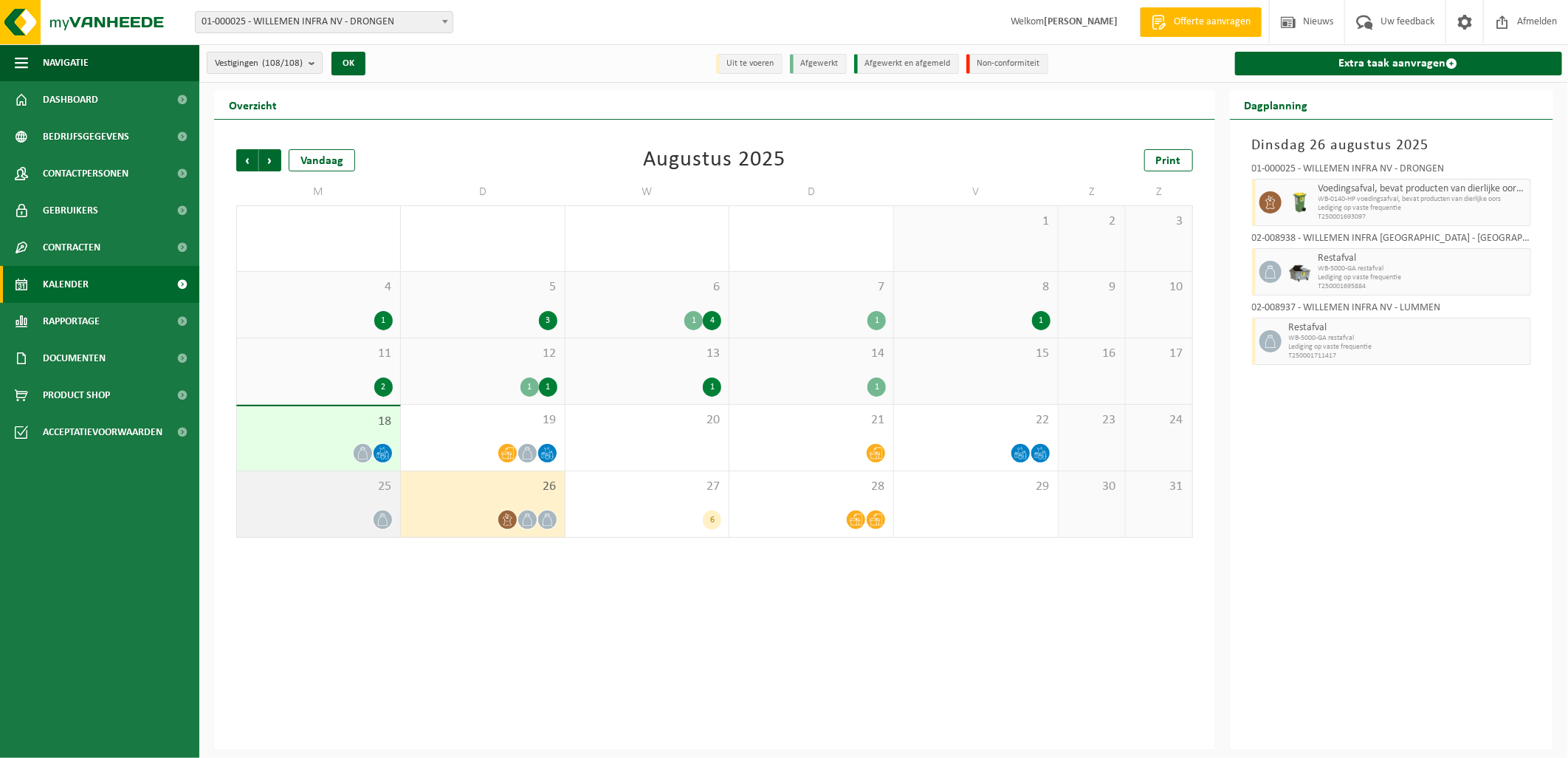
click at [384, 495] on div "25" at bounding box center [319, 504] width 163 height 66
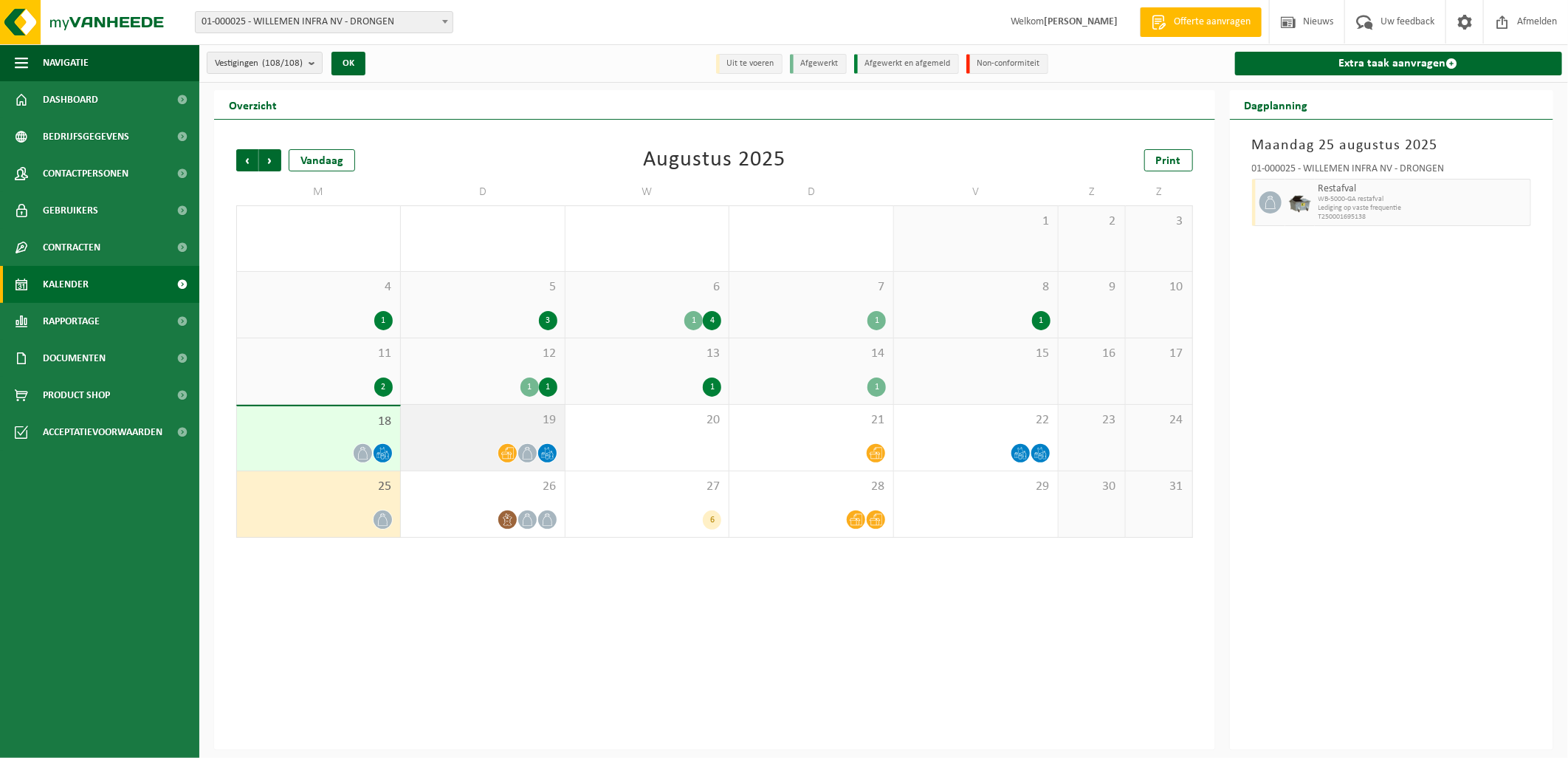
click at [539, 423] on span "19" at bounding box center [483, 420] width 149 height 16
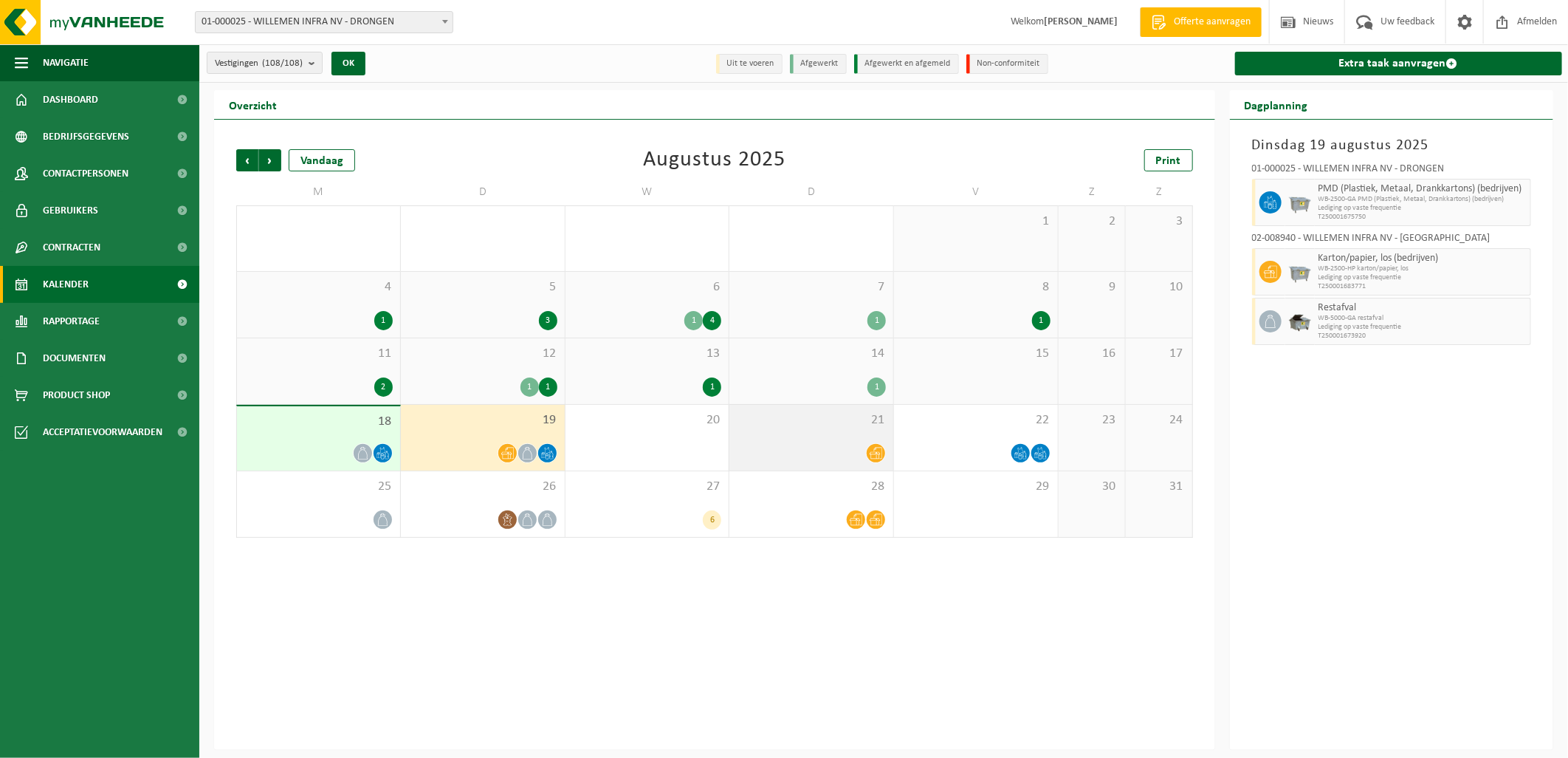
click at [838, 438] on div "21" at bounding box center [811, 437] width 164 height 66
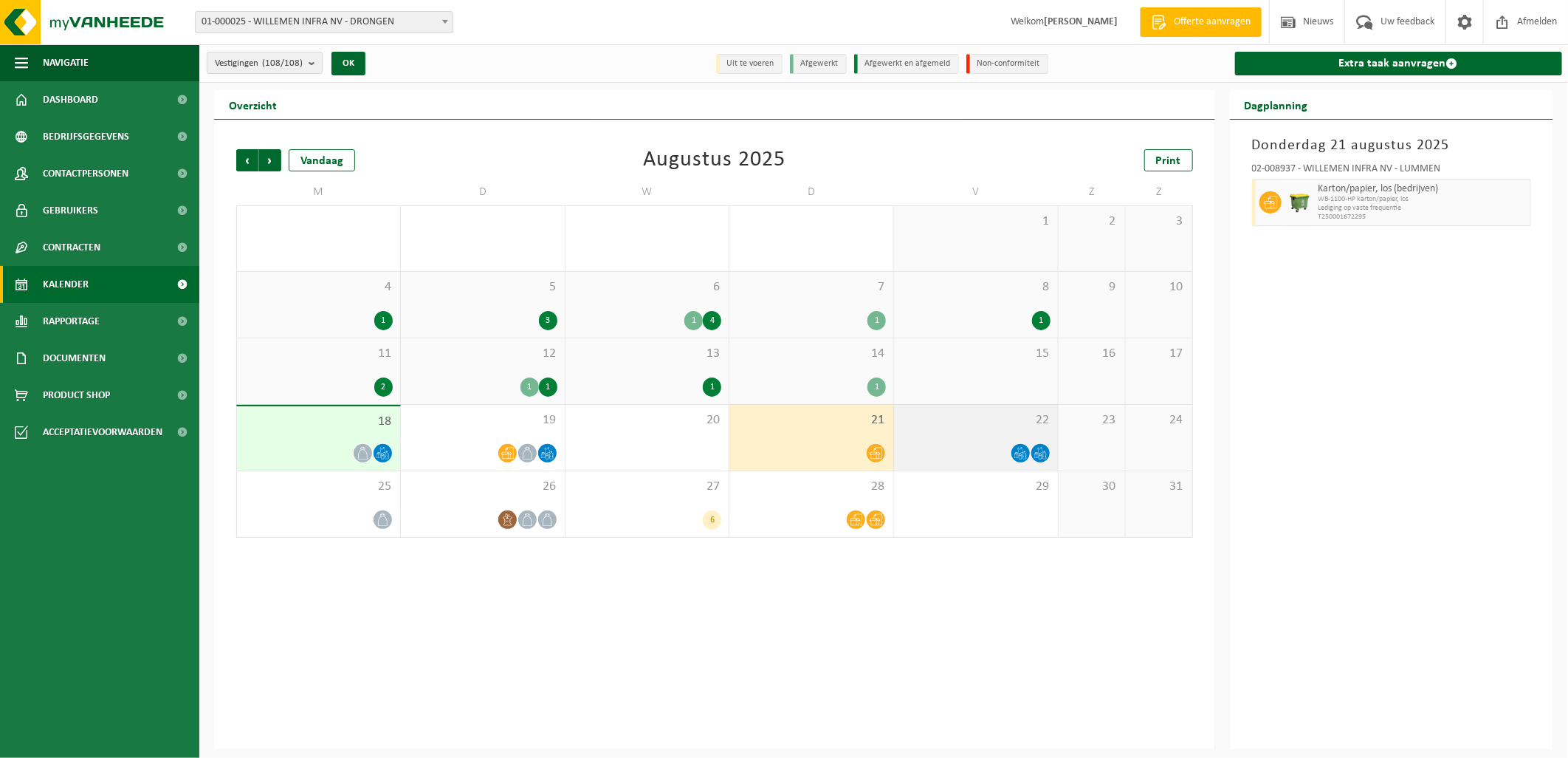
click at [969, 425] on span "22" at bounding box center [976, 420] width 149 height 16
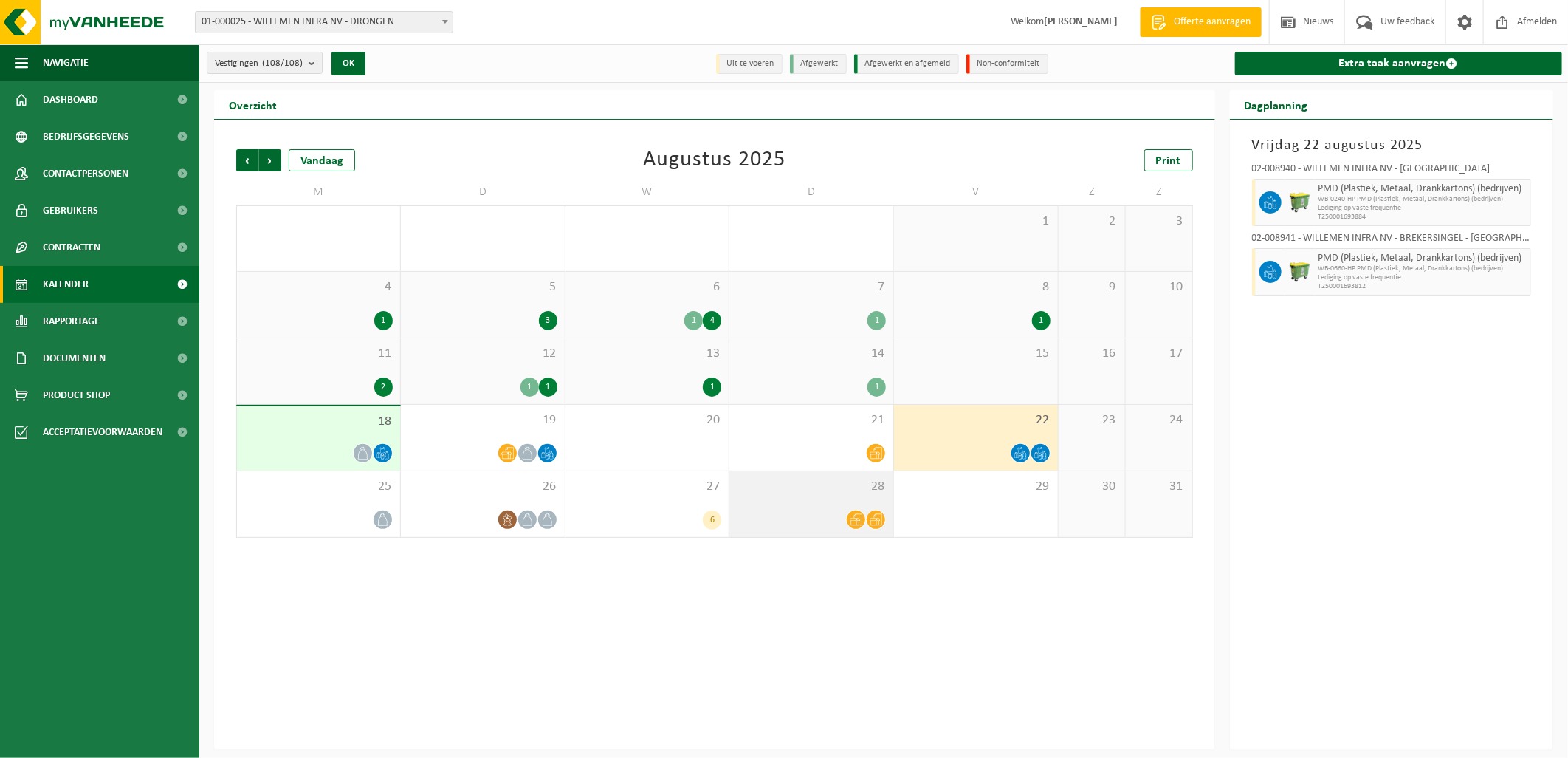
click at [798, 503] on div "28" at bounding box center [811, 504] width 164 height 66
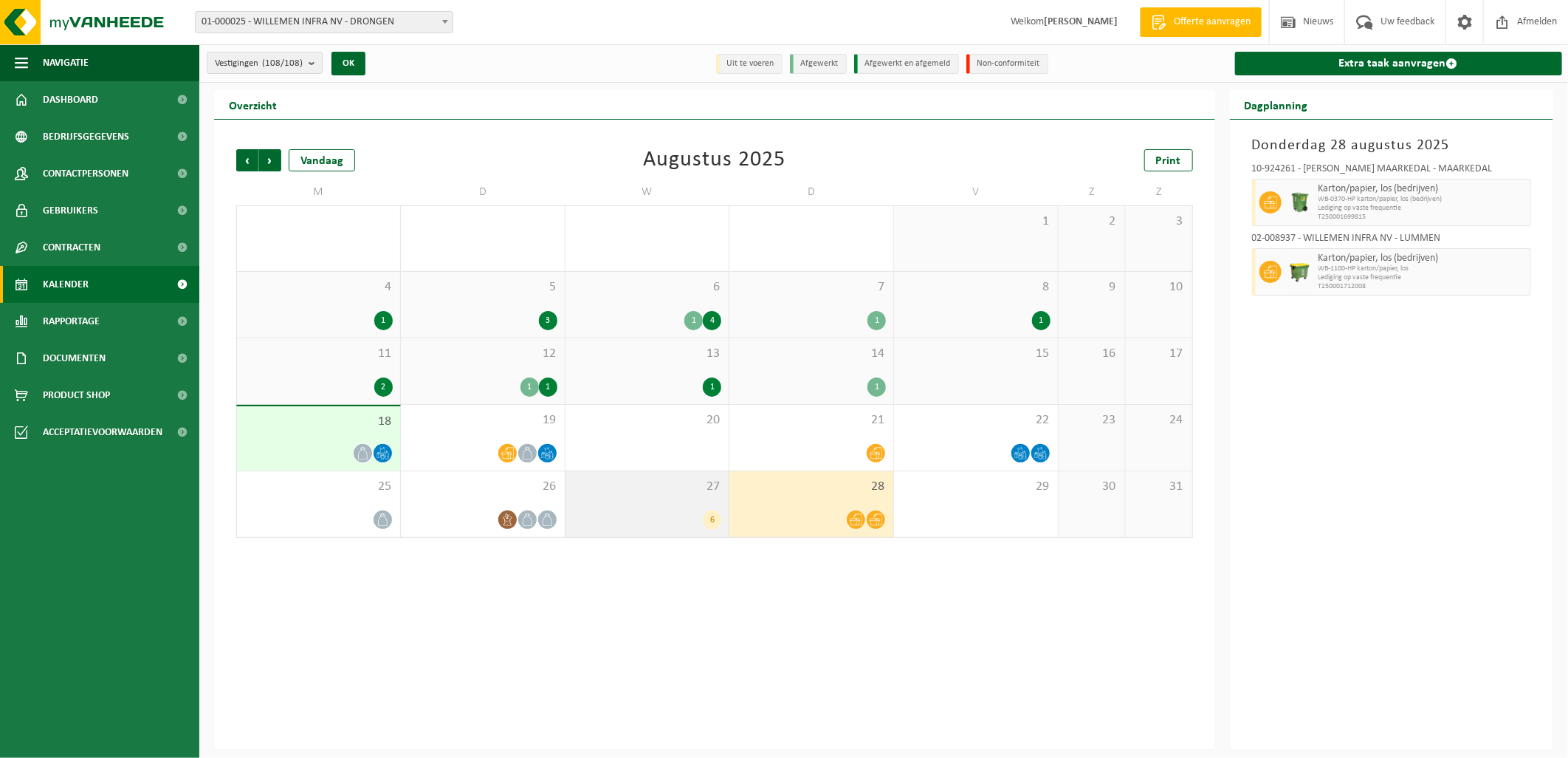
click at [651, 497] on div "27 6" at bounding box center [647, 504] width 164 height 66
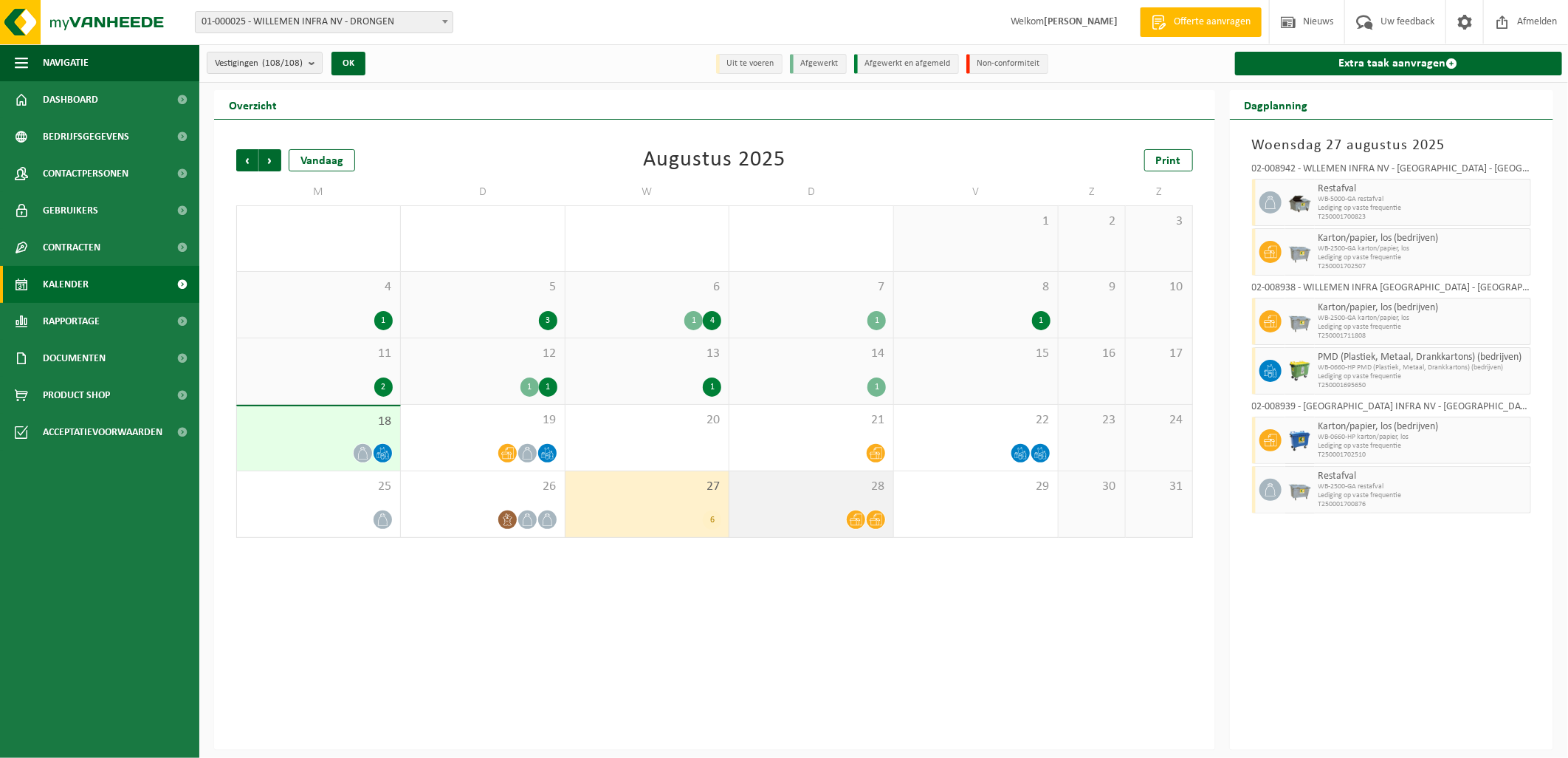
click at [837, 503] on div "28" at bounding box center [811, 504] width 164 height 66
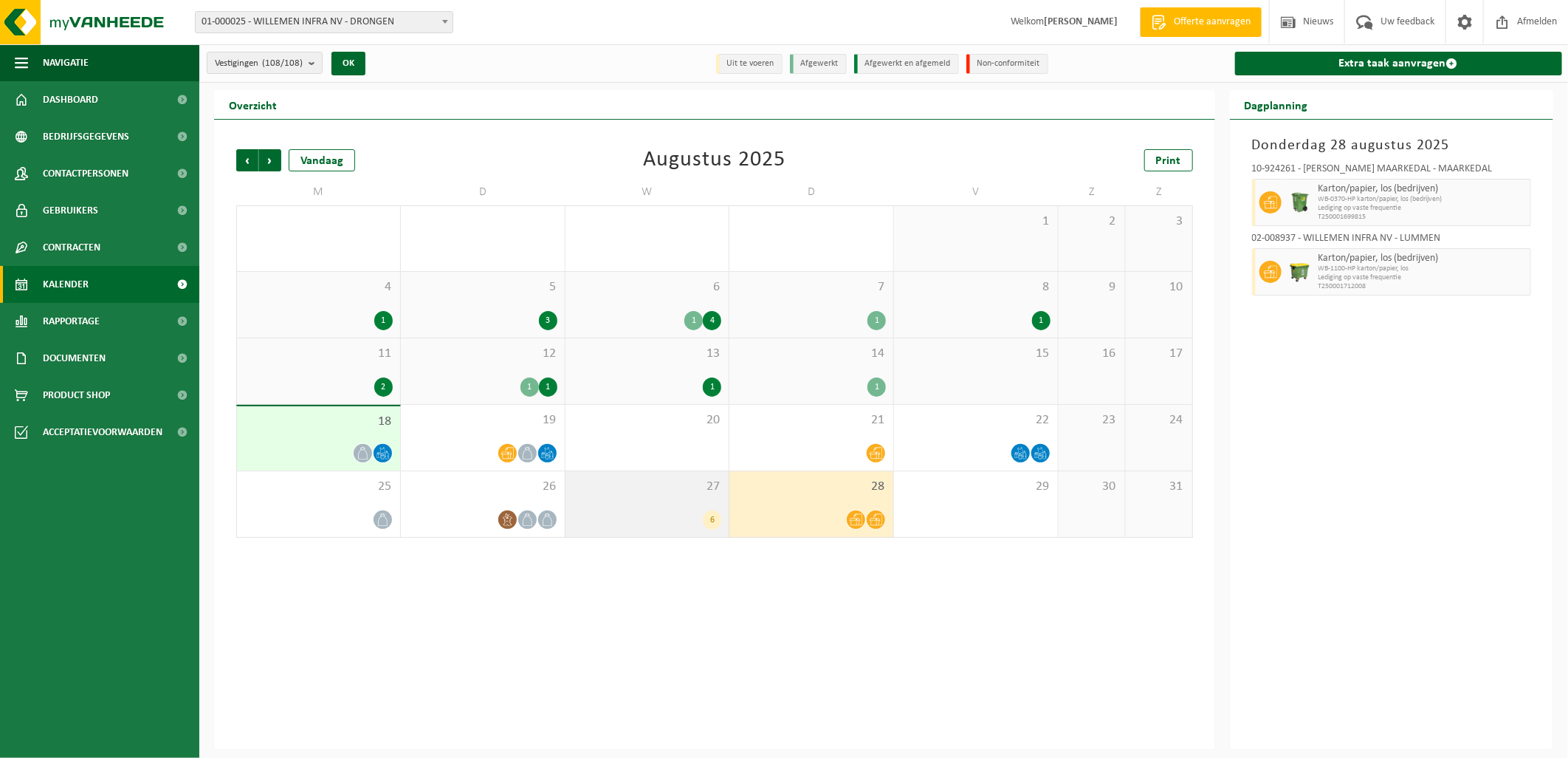
click at [668, 496] on div "27 6" at bounding box center [647, 504] width 164 height 66
